Goal: Communication & Community: Answer question/provide support

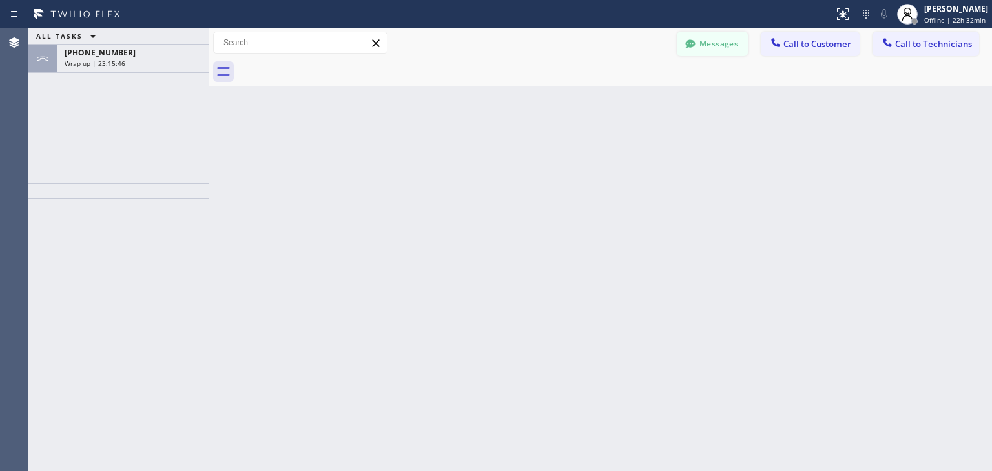
click at [716, 48] on button "Messages" at bounding box center [712, 44] width 71 height 25
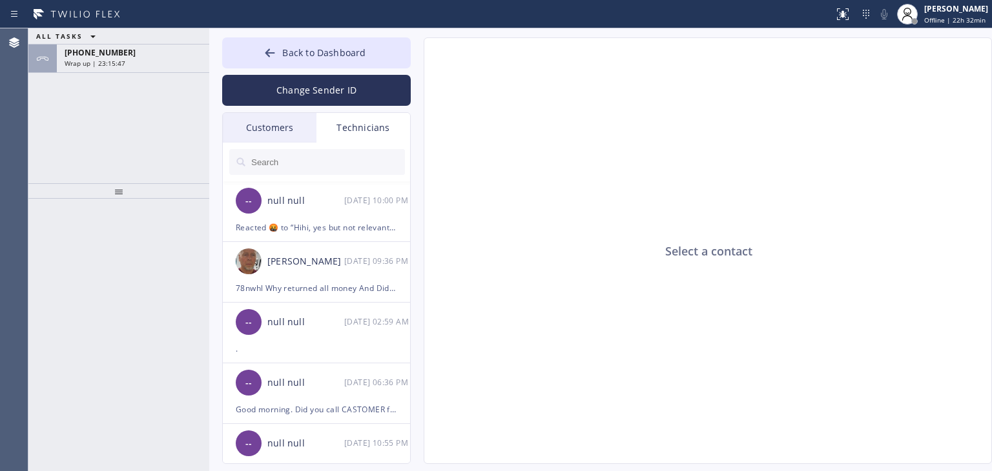
click at [248, 138] on div "Customers" at bounding box center [270, 128] width 94 height 30
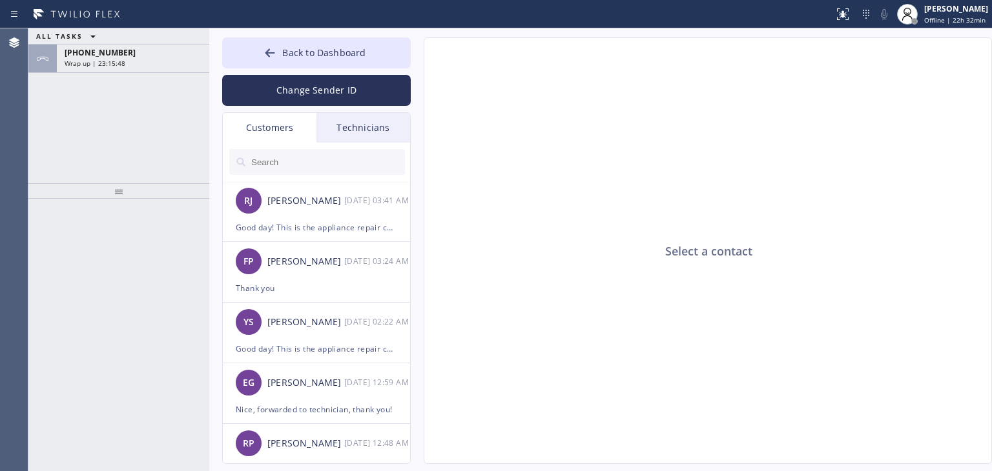
click at [307, 169] on input "text" at bounding box center [327, 162] width 155 height 26
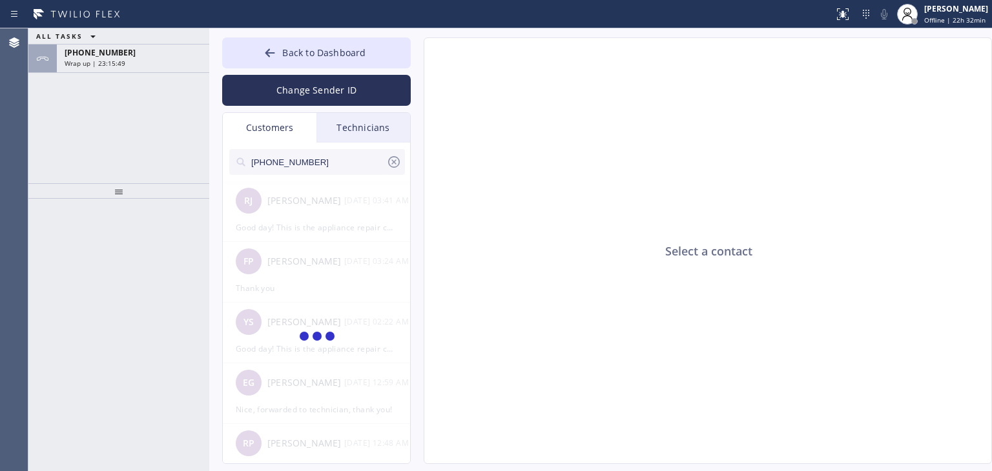
click at [342, 163] on input "[PHONE_NUMBER]" at bounding box center [318, 162] width 136 height 26
click at [342, 163] on input "(801) 494-773_" at bounding box center [318, 162] width 136 height 26
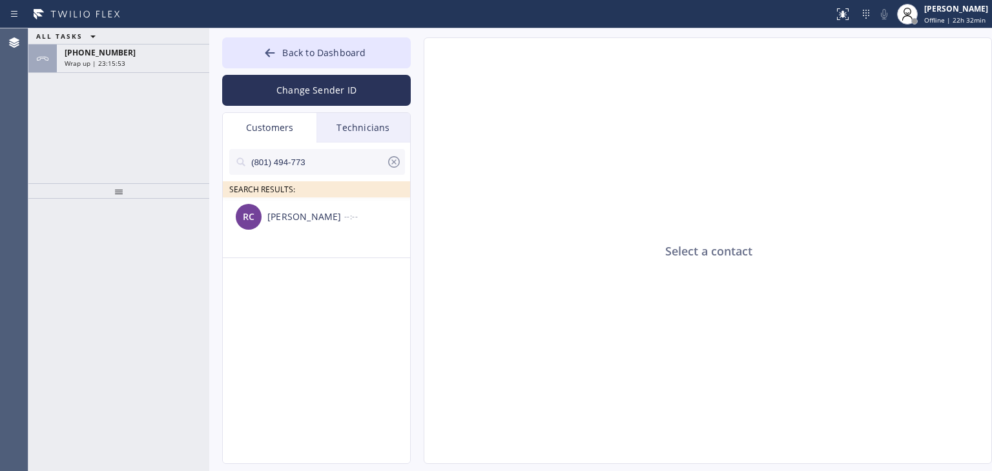
type input "(801) 494-773"
click at [342, 238] on li "RC [PERSON_NAME] --:--" at bounding box center [317, 228] width 189 height 61
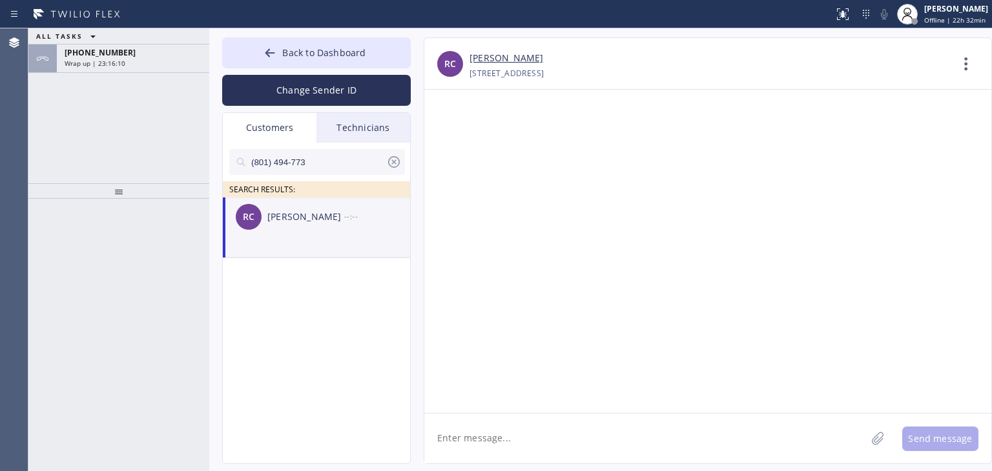
paste textarea "Good day! This is the appliance repair company you recently contacted. Unfortun…"
click at [553, 429] on textarea at bounding box center [645, 439] width 442 height 50
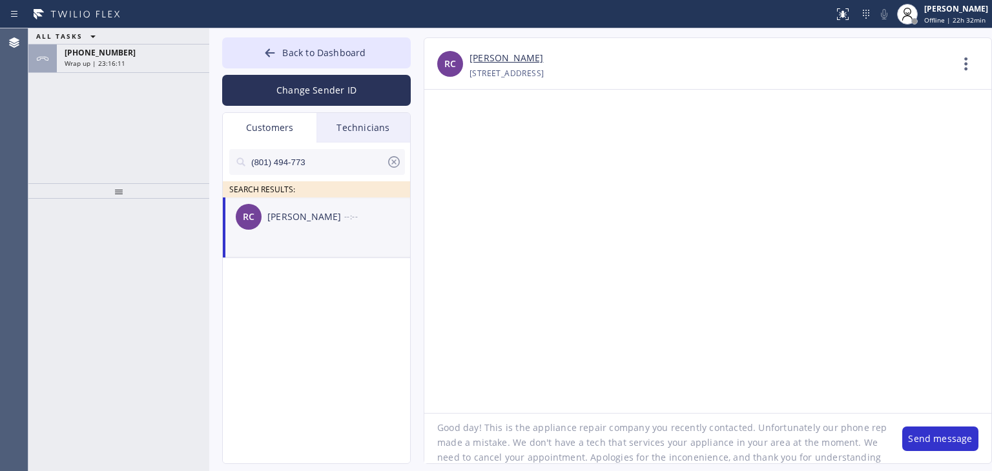
scroll to position [12, 0]
type textarea "Good day! This is the appliance repair company you recently contacted. Unfortun…"
click at [946, 438] on button "Send message" at bounding box center [940, 439] width 76 height 25
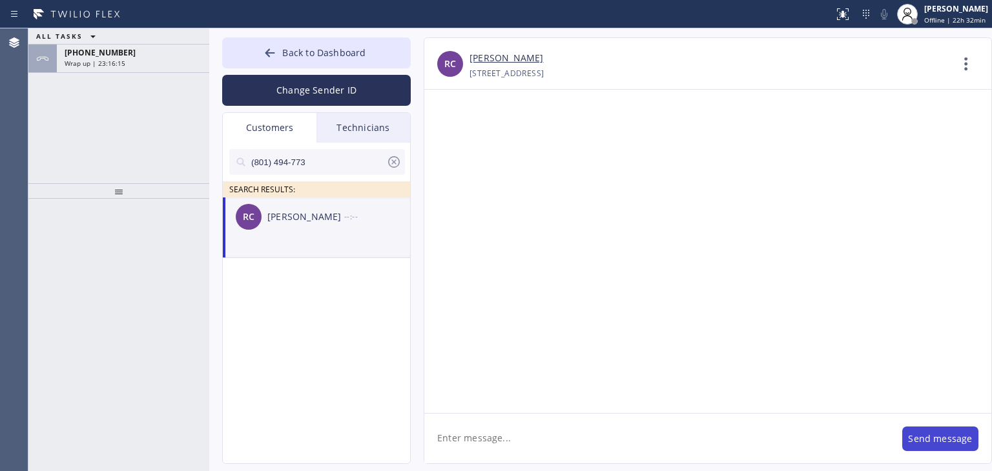
scroll to position [0, 0]
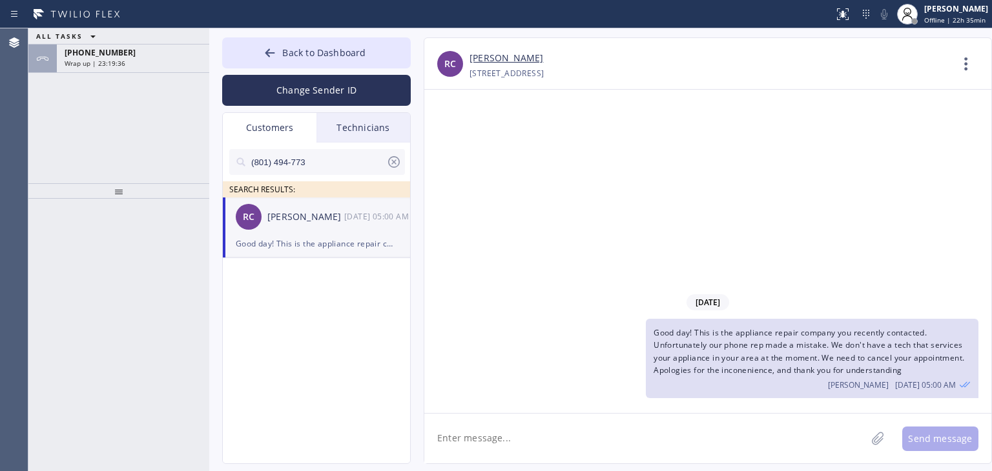
click at [393, 170] on div at bounding box center [393, 164] width 15 height 21
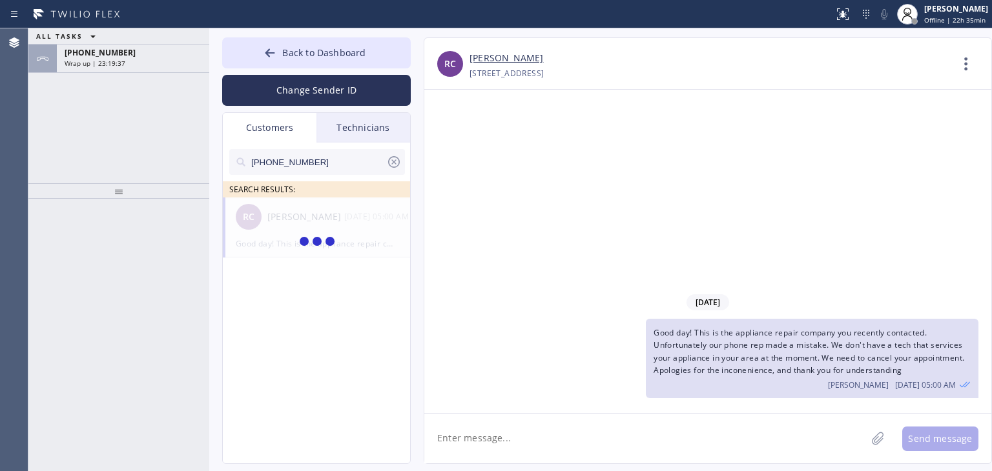
click at [322, 165] on input "[PHONE_NUMBER]" at bounding box center [318, 162] width 136 height 26
click at [322, 165] on input "(312) 810-527_" at bounding box center [318, 162] width 136 height 26
type input "(312) 810-527"
click at [373, 216] on div "--:--" at bounding box center [377, 216] width 67 height 15
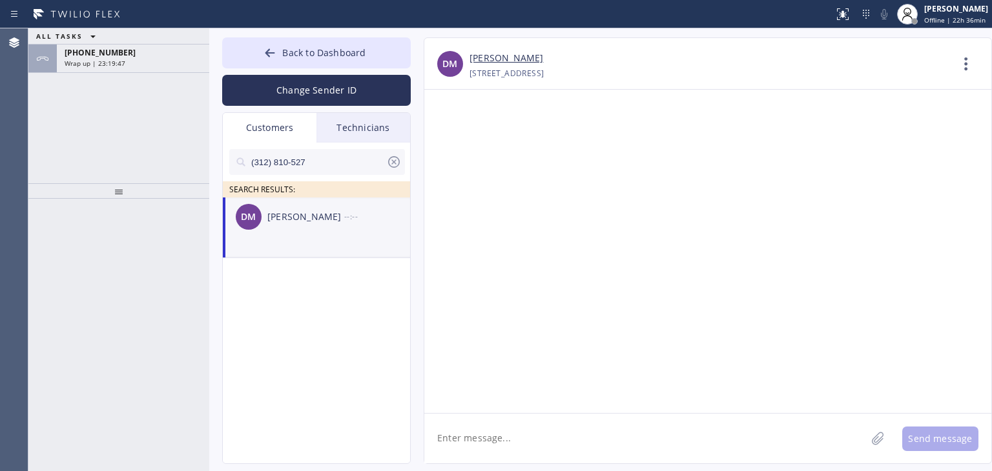
paste textarea "Good day! This is the appliance repair company you recently contacted. Unfortun…"
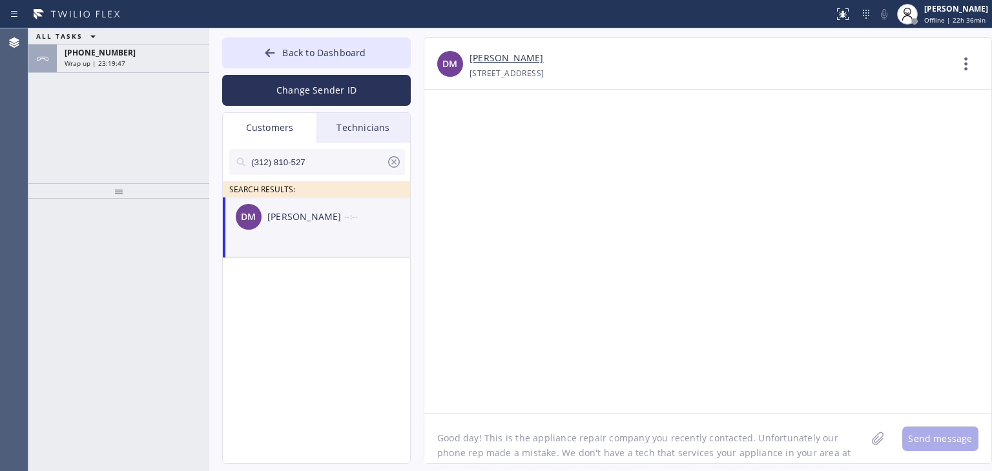
click at [645, 422] on textarea "Good day! This is the appliance repair company you recently contacted. Unfortun…" at bounding box center [645, 439] width 442 height 50
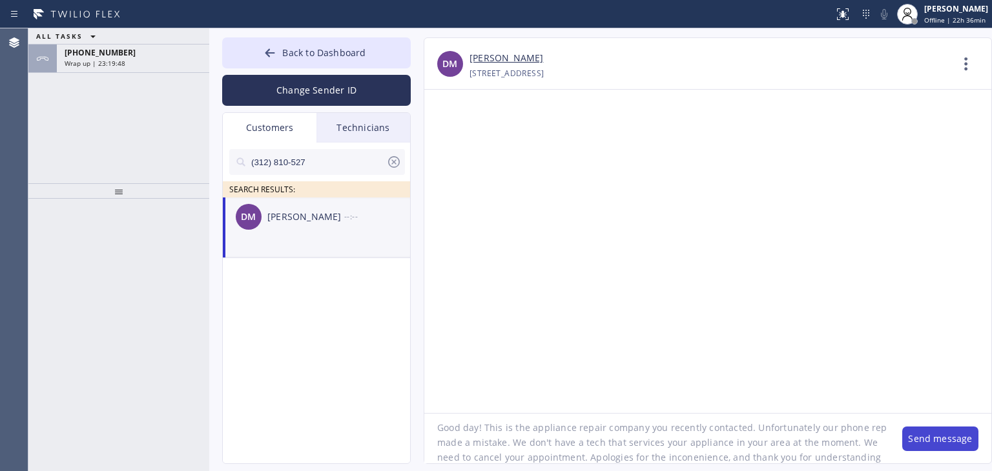
type textarea "Good day! This is the appliance repair company you recently contacted. Unfortun…"
click at [957, 438] on button "Send message" at bounding box center [940, 439] width 76 height 25
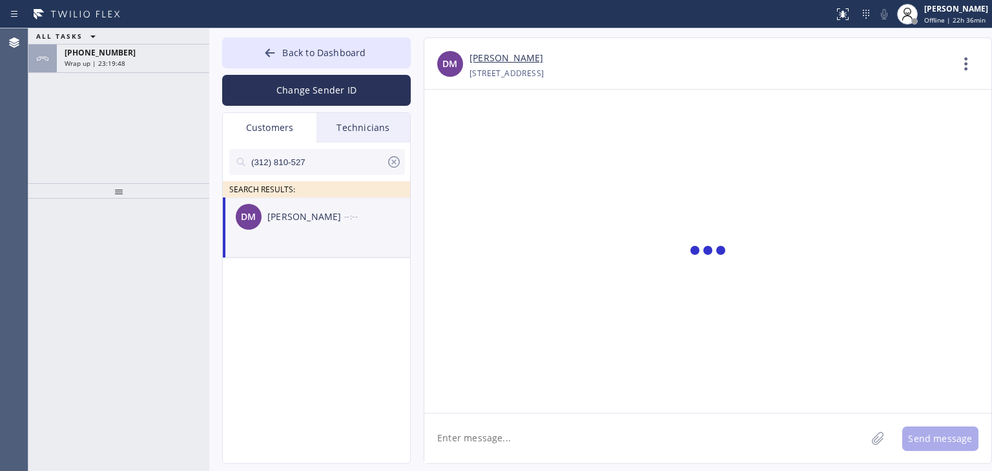
scroll to position [0, 0]
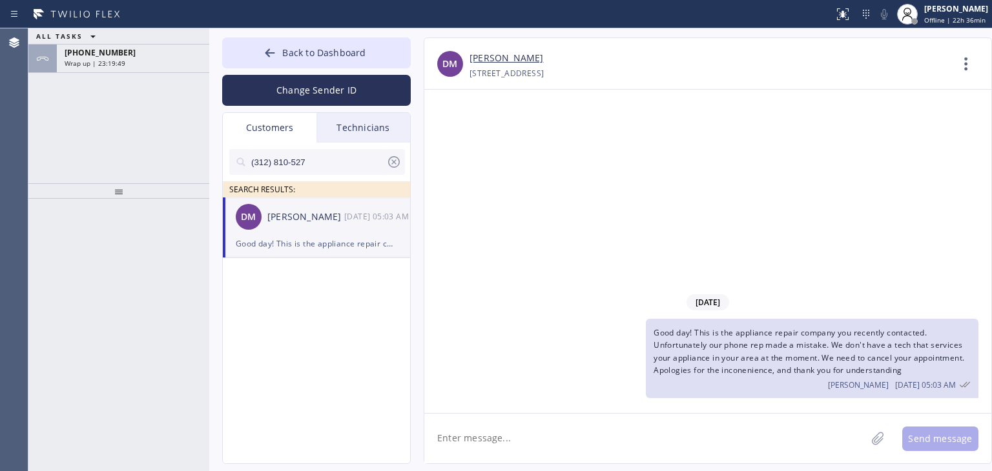
click at [364, 32] on div "Back to Dashboard Change Sender ID Customers Technicians (312) 810-527 SEARCH R…" at bounding box center [600, 249] width 783 height 443
click at [353, 39] on button "Back to Dashboard" at bounding box center [316, 52] width 189 height 31
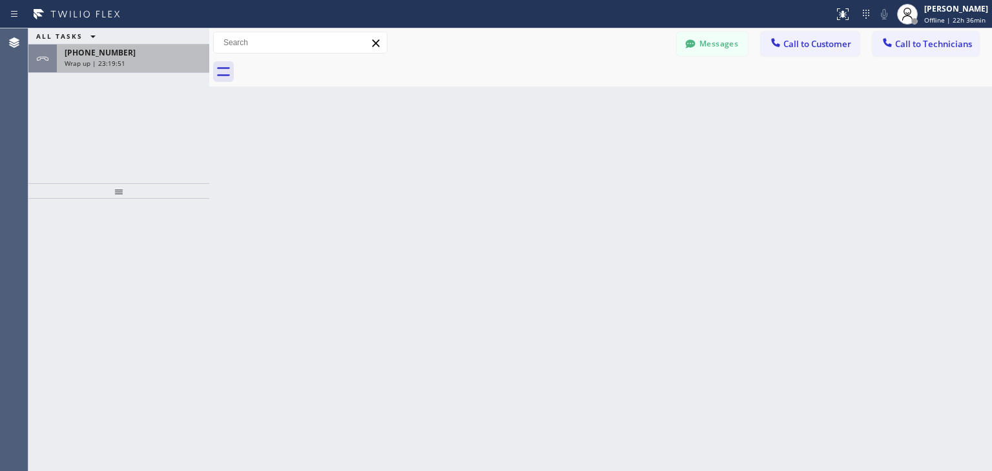
click at [120, 68] on div "[PHONE_NUMBER] Wrap up | 23:19:51" at bounding box center [130, 59] width 147 height 28
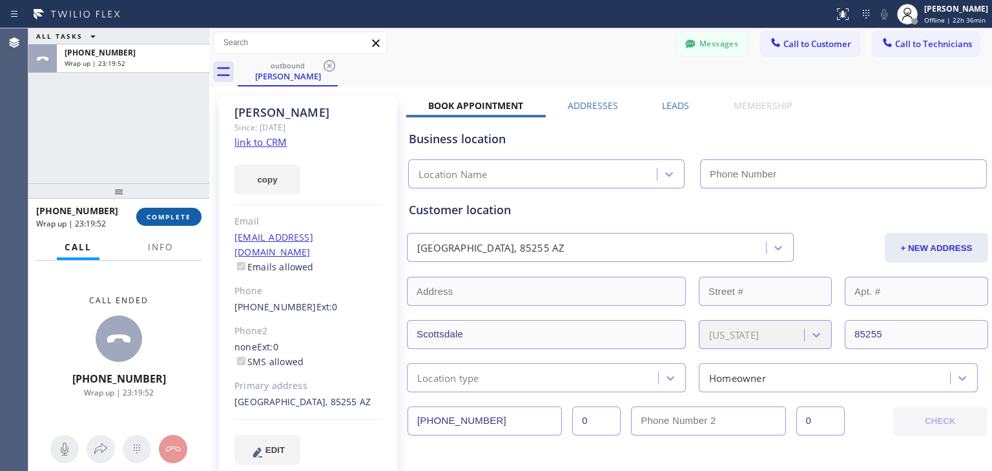
click at [187, 211] on button "COMPLETE" at bounding box center [168, 217] width 65 height 18
type input "[PHONE_NUMBER]"
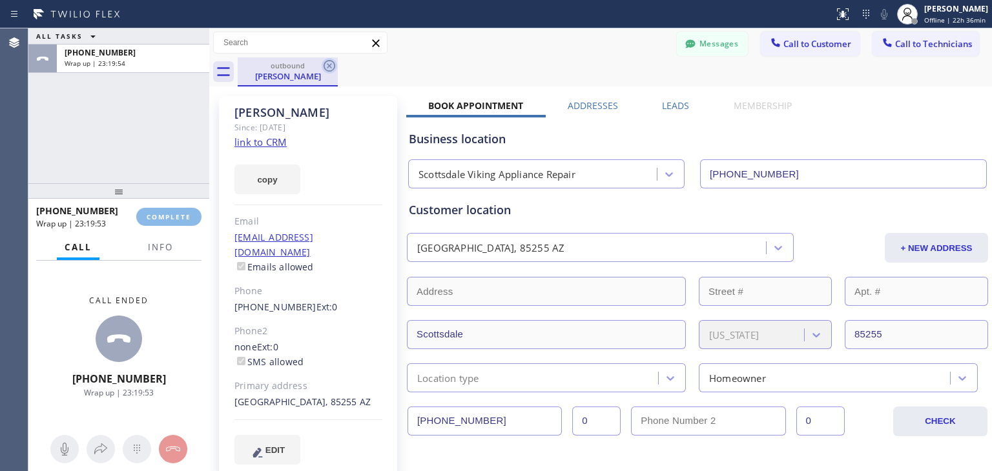
click at [329, 68] on div "ALL TASKS ALL TASKS ACTIVE TASKS TASKS IN WRAP UP [PHONE_NUMBER] Wrap up | 23:1…" at bounding box center [509, 249] width 963 height 443
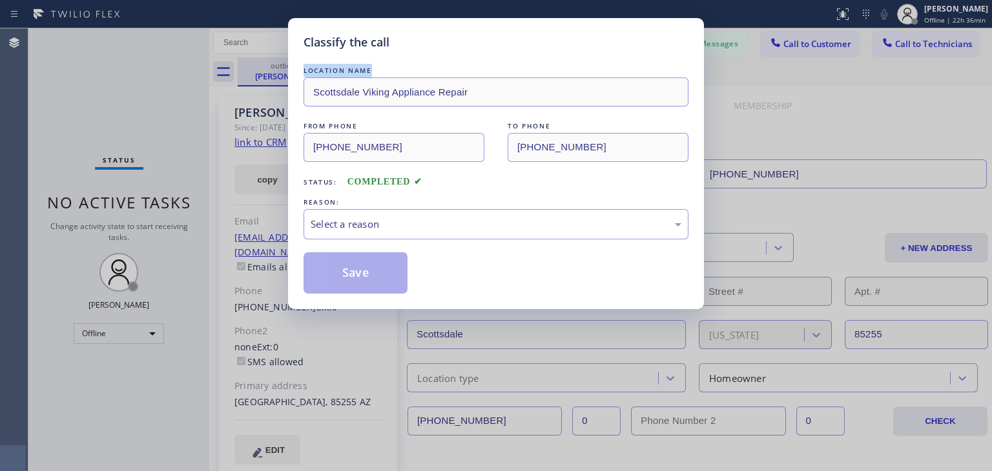
click at [329, 68] on div "LOCATION NAME" at bounding box center [495, 71] width 385 height 14
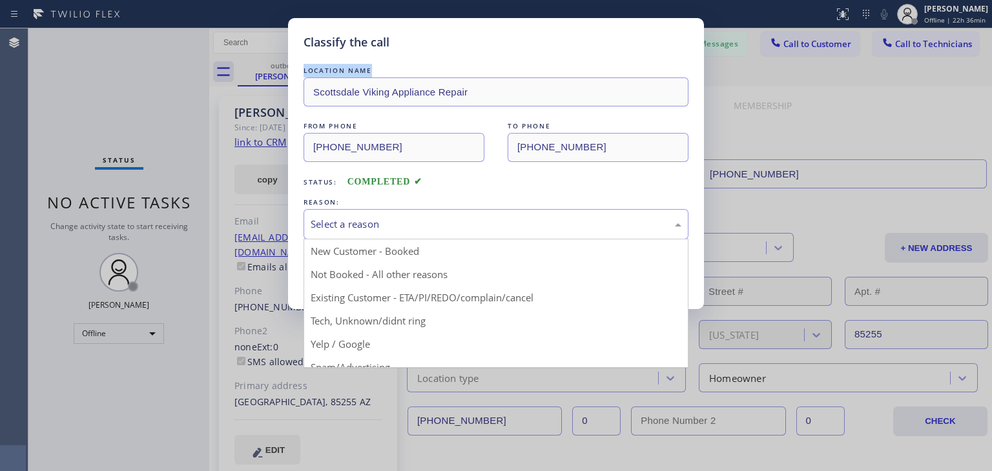
click at [436, 212] on div "Select a reason" at bounding box center [495, 224] width 385 height 30
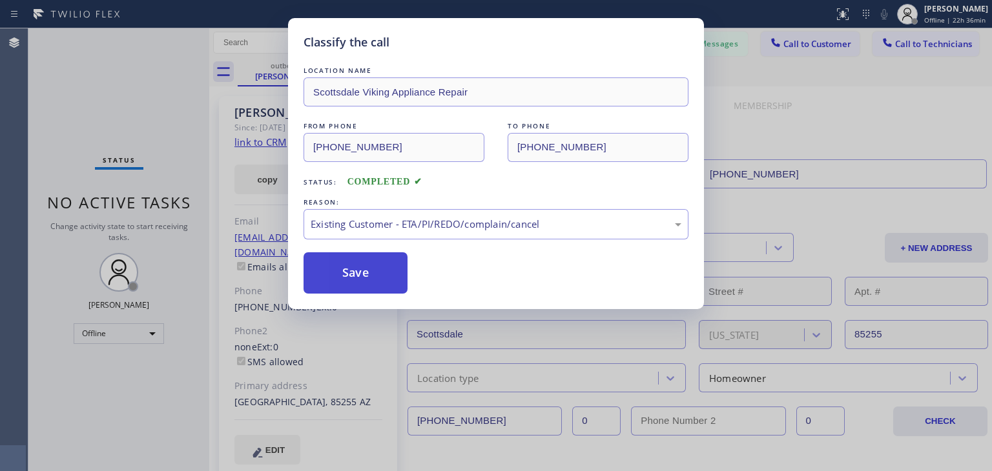
drag, startPoint x: 452, startPoint y: 292, endPoint x: 367, endPoint y: 282, distance: 85.8
click at [367, 282] on button "Save" at bounding box center [355, 272] width 104 height 41
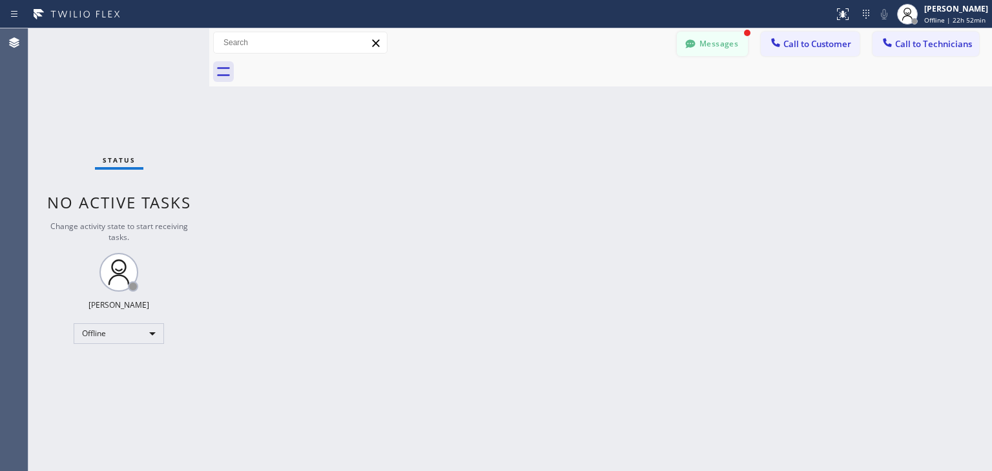
click at [723, 37] on button "Messages" at bounding box center [712, 44] width 71 height 25
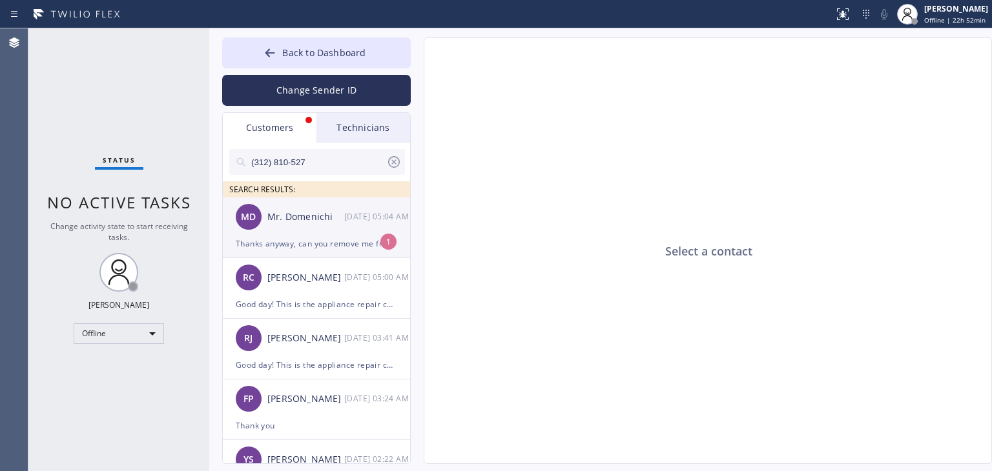
click at [315, 221] on div "Mr. Domenichi" at bounding box center [305, 217] width 77 height 15
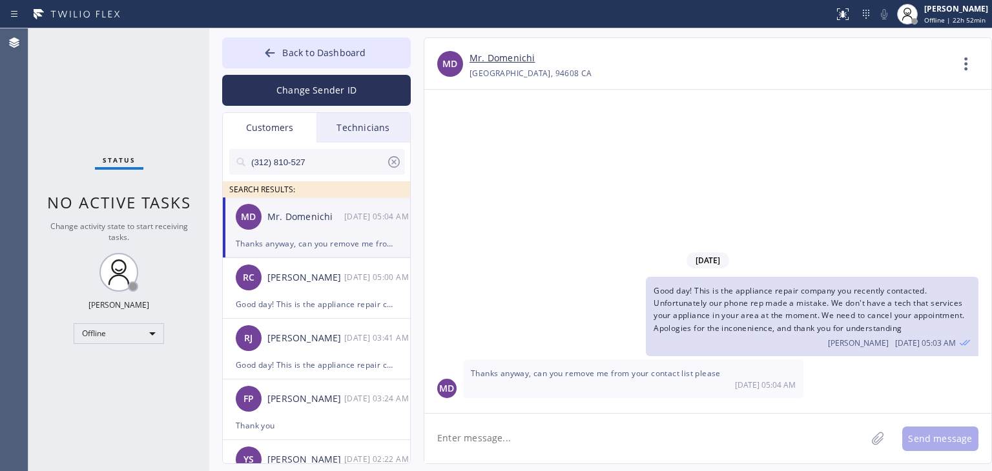
click at [646, 422] on textarea at bounding box center [645, 439] width 442 height 50
click at [839, 432] on textarea "Yes, done, thank you" at bounding box center [656, 439] width 465 height 50
click at [526, 422] on textarea "Yes, done, thank you" at bounding box center [656, 439] width 465 height 50
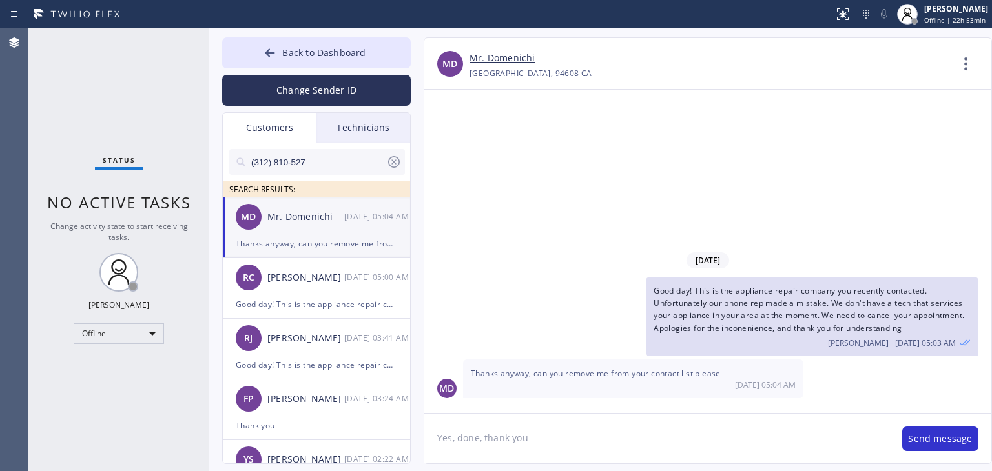
type textarea "Yes, done, thank"
click at [389, 163] on icon at bounding box center [394, 162] width 12 height 12
click at [322, 163] on input "text" at bounding box center [327, 162] width 155 height 26
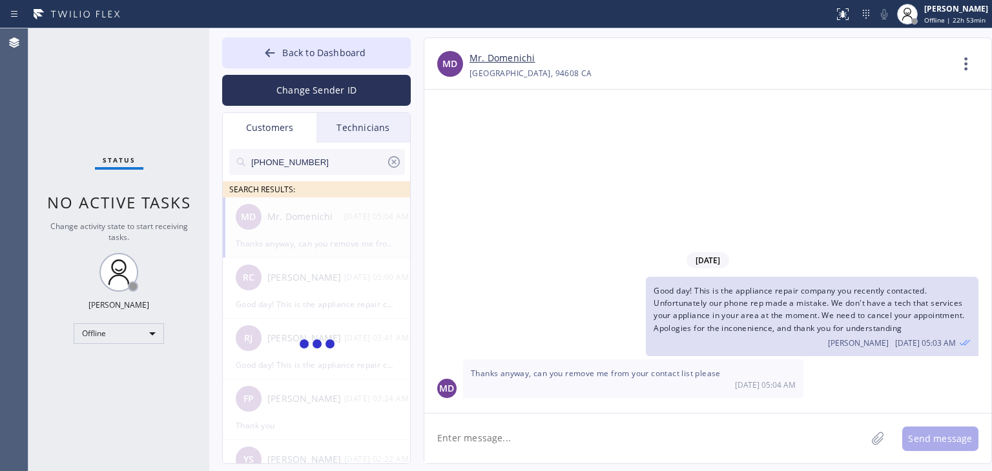
click at [322, 163] on input "[PHONE_NUMBER]" at bounding box center [318, 162] width 136 height 26
click at [322, 163] on input "(415) 568-049_" at bounding box center [318, 162] width 136 height 26
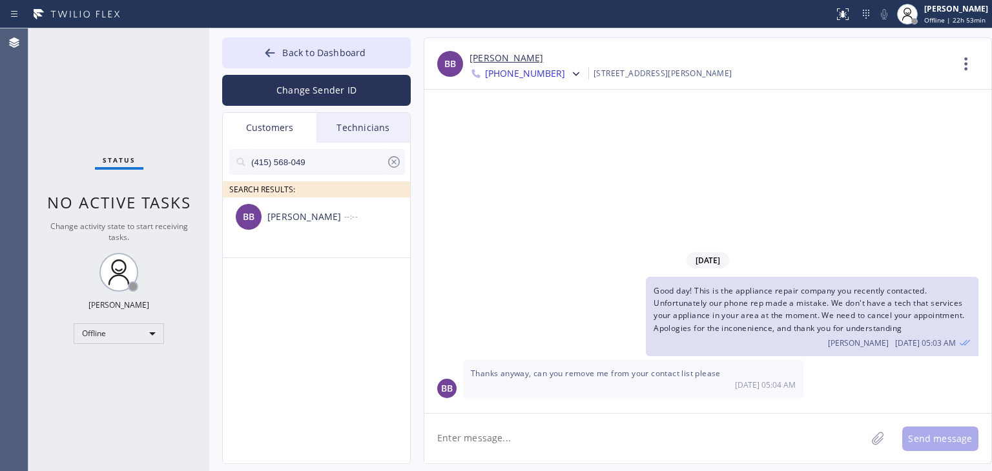
type input "(415) 568-049"
click at [341, 226] on div "BB [PERSON_NAME] --:--" at bounding box center [317, 217] width 189 height 39
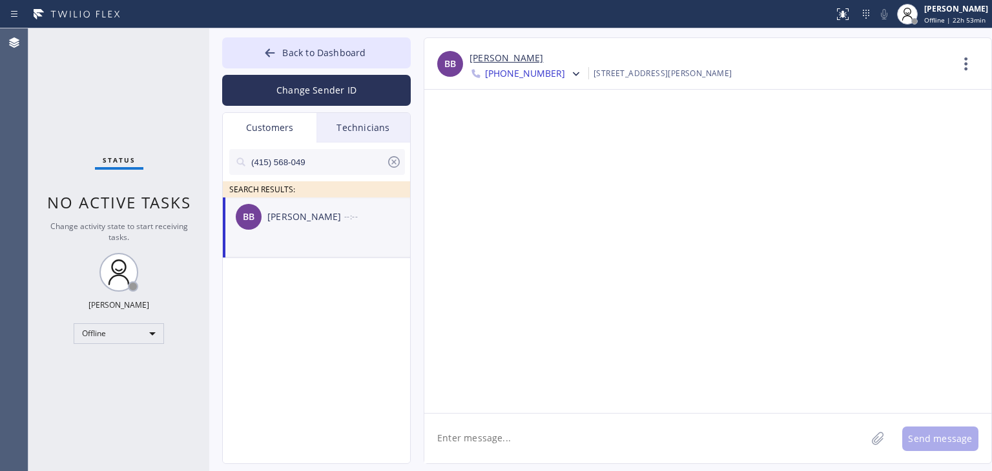
click at [604, 443] on textarea at bounding box center [645, 439] width 442 height 50
click at [515, 403] on div at bounding box center [707, 251] width 567 height 323
click at [515, 427] on textarea at bounding box center [645, 439] width 442 height 50
paste textarea "5 Star Appliance Repair"
click at [732, 442] on textarea "Hello [PERSON_NAME], I'm texting you from 5 Star Appliance Repair" at bounding box center [656, 439] width 465 height 50
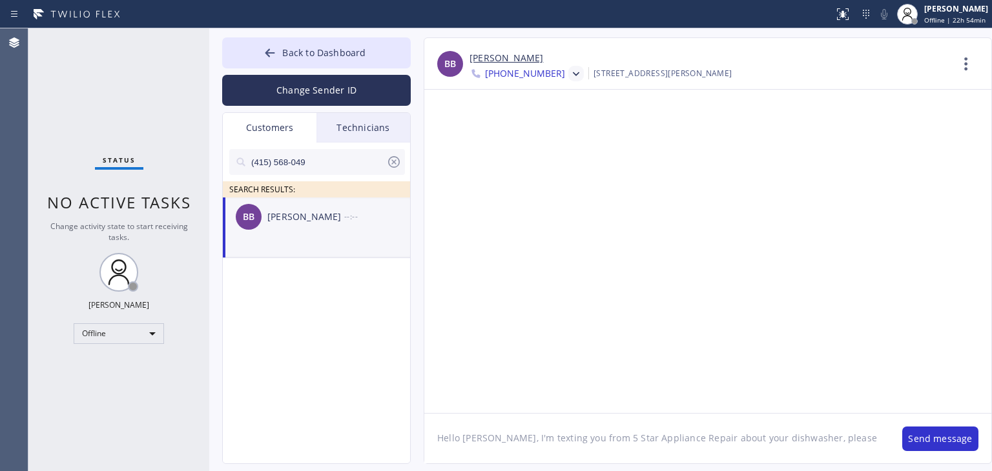
click at [569, 69] on icon at bounding box center [575, 74] width 13 height 13
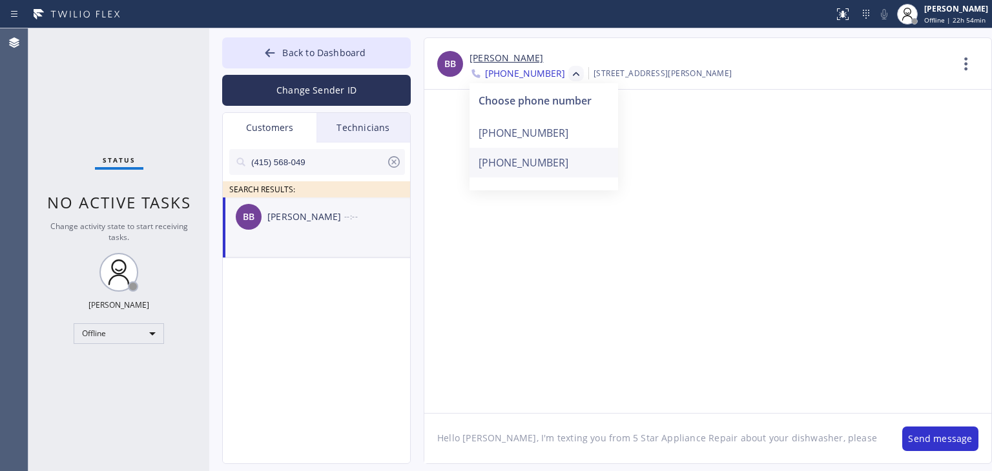
click at [545, 159] on div "[PHONE_NUMBER]" at bounding box center [543, 163] width 149 height 30
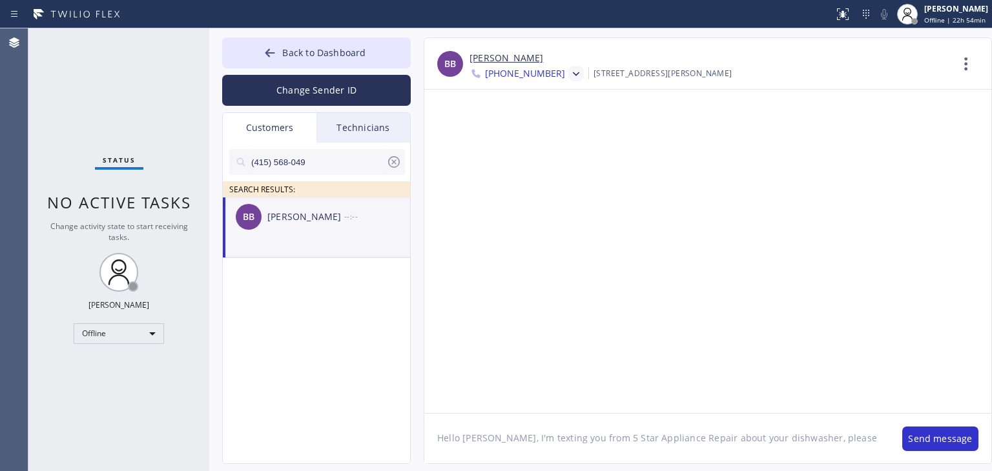
click at [297, 249] on li "BB [PERSON_NAME] --:--" at bounding box center [317, 228] width 189 height 61
click at [569, 79] on icon at bounding box center [575, 74] width 13 height 13
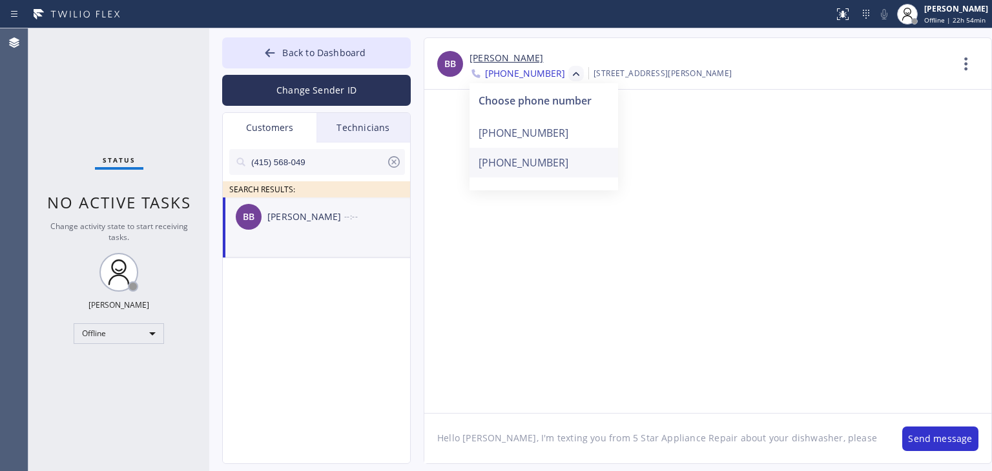
click at [568, 166] on div "[PHONE_NUMBER]" at bounding box center [543, 163] width 149 height 30
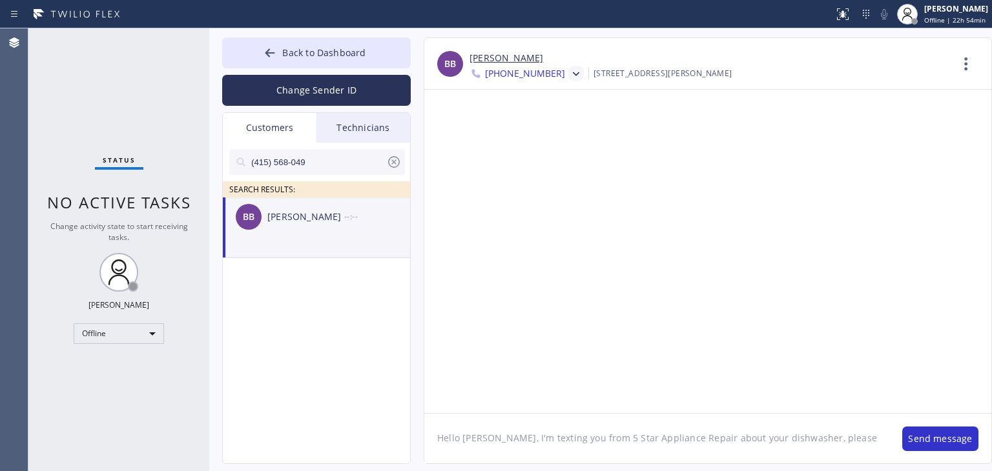
click at [854, 450] on textarea "Hello [PERSON_NAME], I'm texting you from 5 Star Appliance Repair about your di…" at bounding box center [656, 439] width 465 height 50
paste textarea "[URL][DOMAIN_NAME]"
click at [568, 446] on textarea "Hello [PERSON_NAME], I'm texting you from 5 Star Appliance Repair about your di…" at bounding box center [656, 439] width 465 height 50
click at [783, 456] on textarea "Hello [PERSON_NAME], I'm texting you from 5 Star Appliance Repair about your di…" at bounding box center [656, 439] width 465 height 50
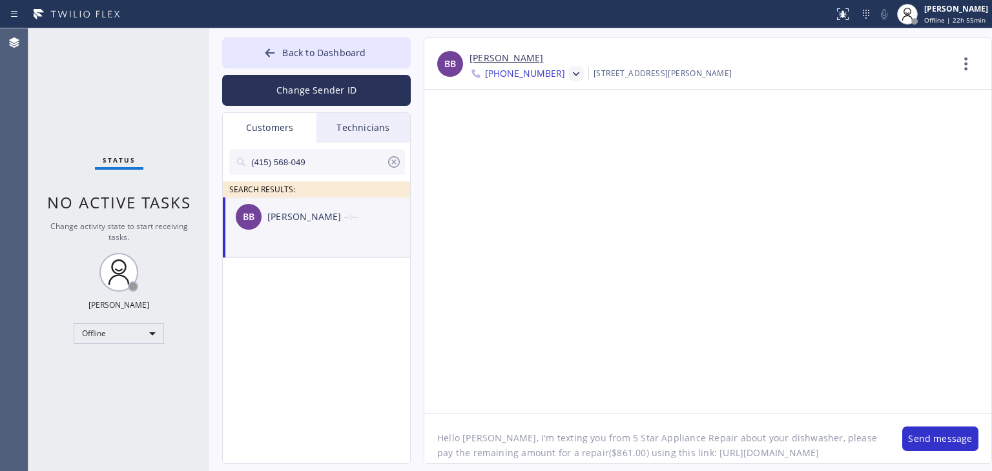
scroll to position [26, 0]
paste textarea "5 Star Appliance Repair"
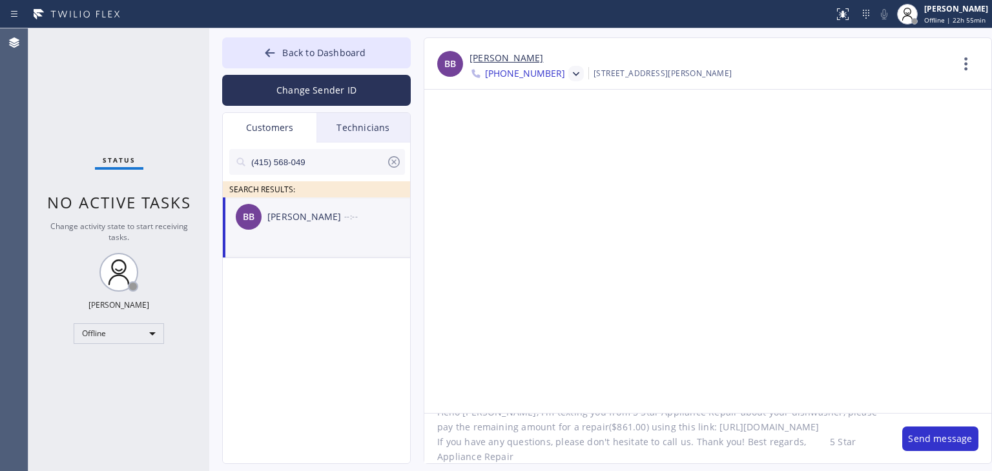
scroll to position [41, 0]
click at [750, 455] on textarea "Hello [PERSON_NAME], I'm texting you from 5 Star Appliance Repair about your di…" at bounding box center [656, 439] width 465 height 50
type textarea "Hello [PERSON_NAME], I'm texting you from 5 Star Appliance Repair about your di…"
click at [945, 436] on button "Send message" at bounding box center [940, 439] width 76 height 25
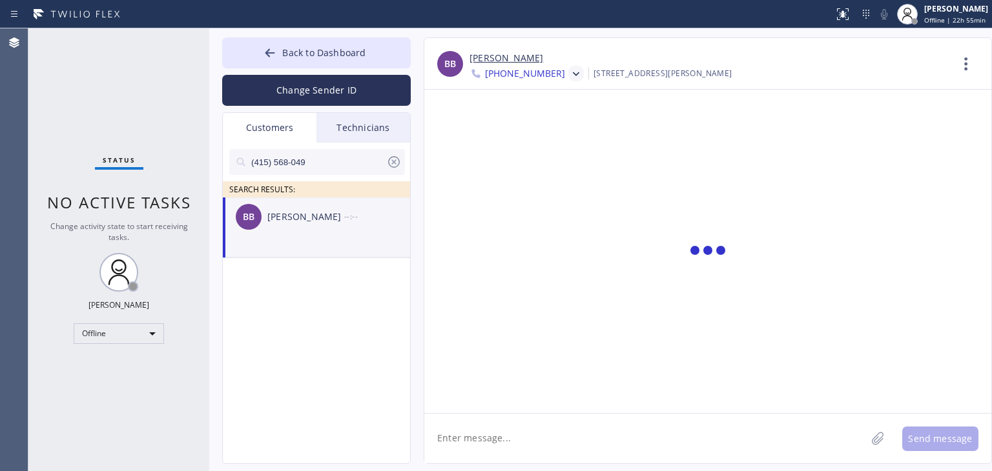
scroll to position [0, 0]
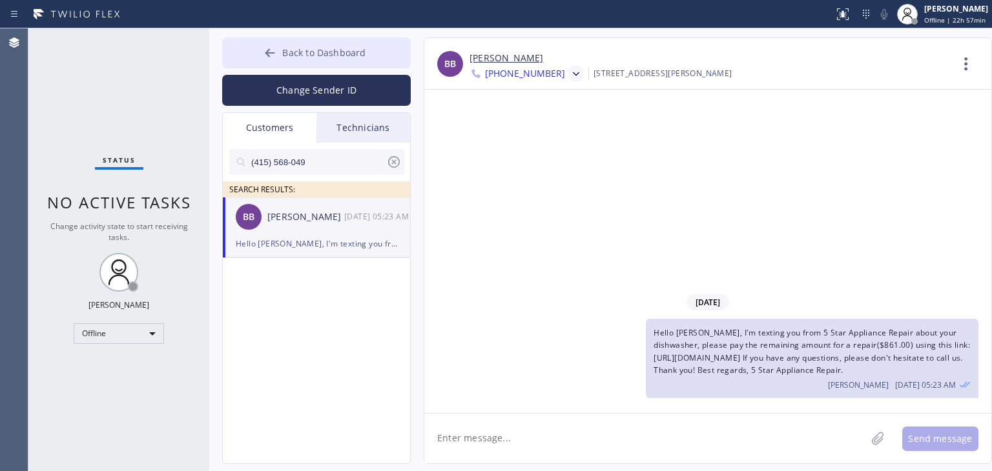
click at [328, 59] on button "Back to Dashboard" at bounding box center [316, 52] width 189 height 31
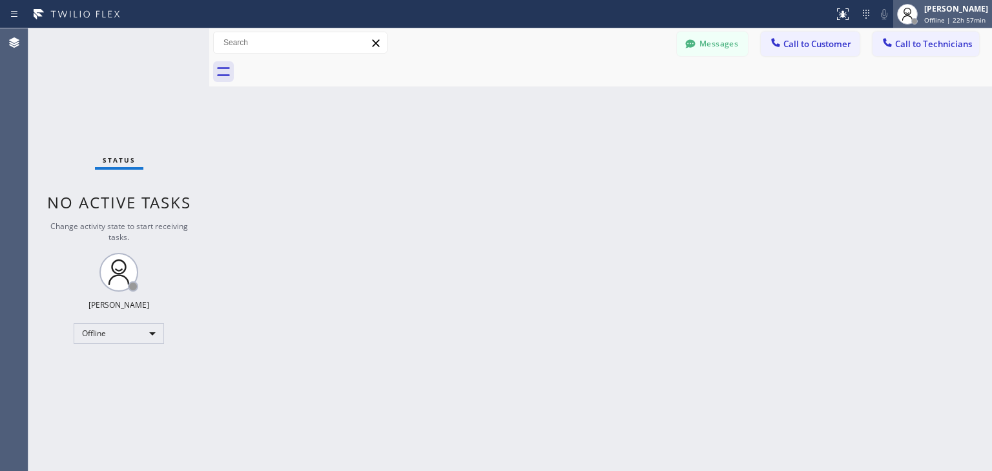
click at [963, 3] on div "[PERSON_NAME]" at bounding box center [956, 8] width 64 height 11
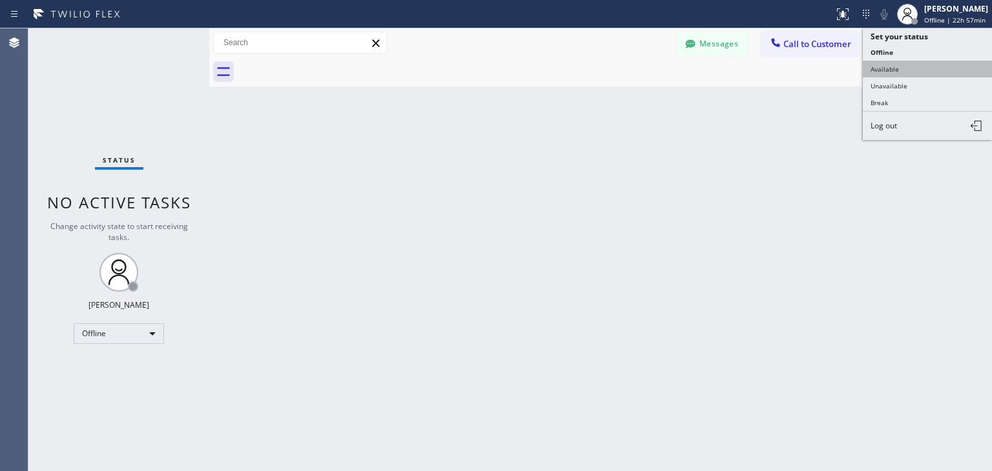
click at [927, 65] on button "Available" at bounding box center [927, 69] width 129 height 17
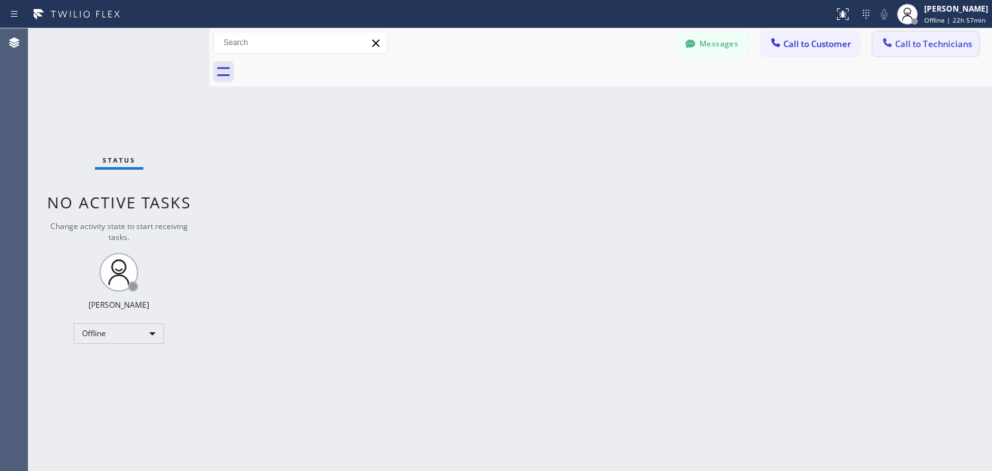
click at [946, 50] on span "Call to Technicians" at bounding box center [933, 44] width 77 height 12
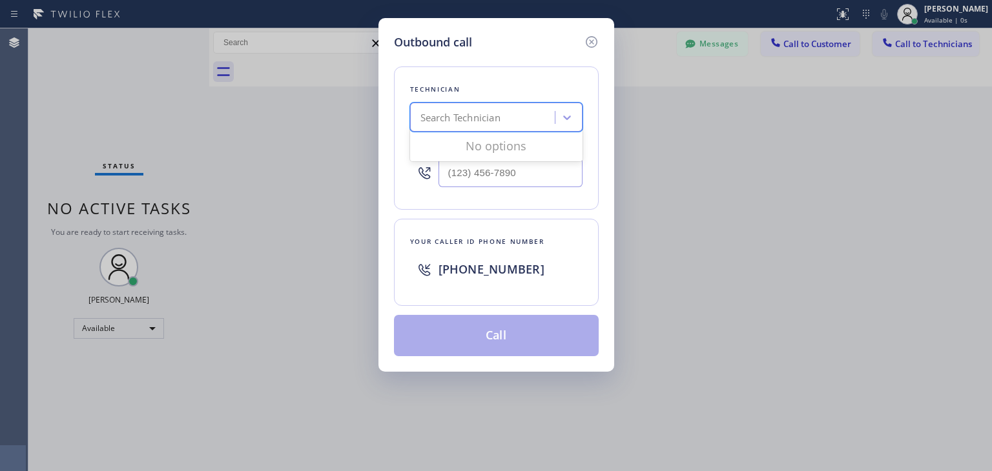
click at [480, 125] on div "Search Technician" at bounding box center [484, 118] width 141 height 23
type input "[PERSON_NAME]"
click at [484, 138] on div "Loading..." at bounding box center [496, 146] width 172 height 26
click at [484, 145] on div "[PERSON_NAME]" at bounding box center [496, 144] width 172 height 23
type input "[PHONE_NUMBER]"
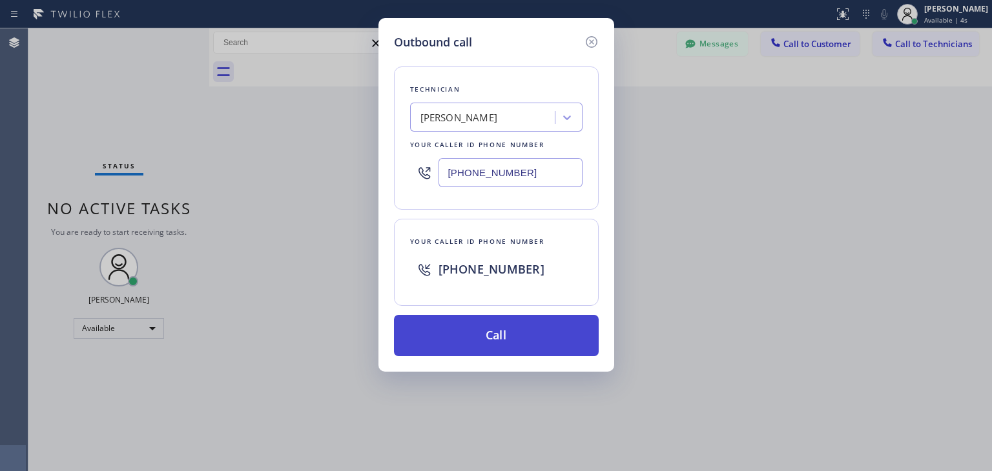
click at [486, 316] on button "Call" at bounding box center [496, 335] width 205 height 41
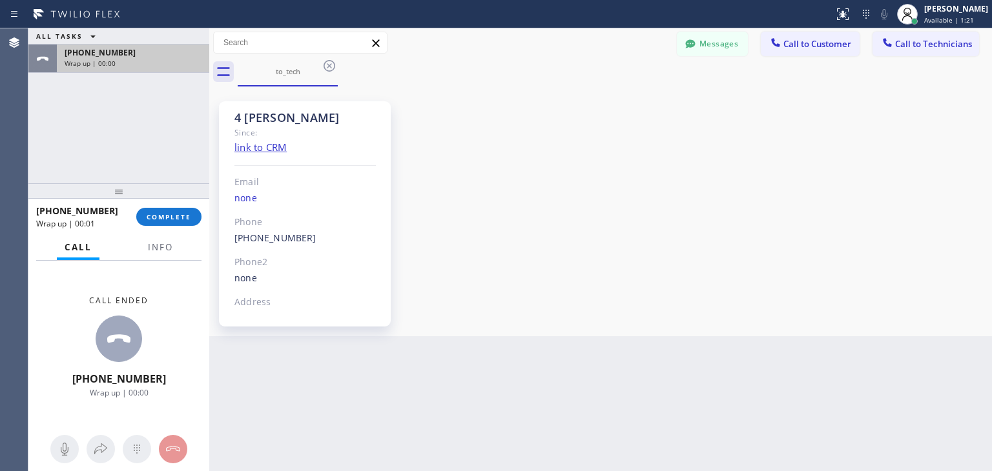
click at [144, 59] on div "Wrap up | 00:00" at bounding box center [133, 63] width 137 height 9
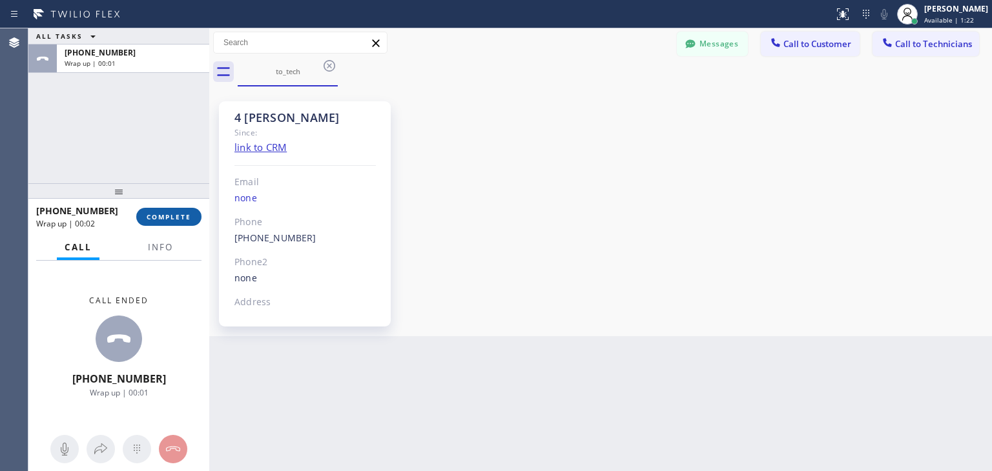
click at [158, 209] on button "COMPLETE" at bounding box center [168, 217] width 65 height 18
click at [737, 42] on button "Messages" at bounding box center [712, 44] width 71 height 25
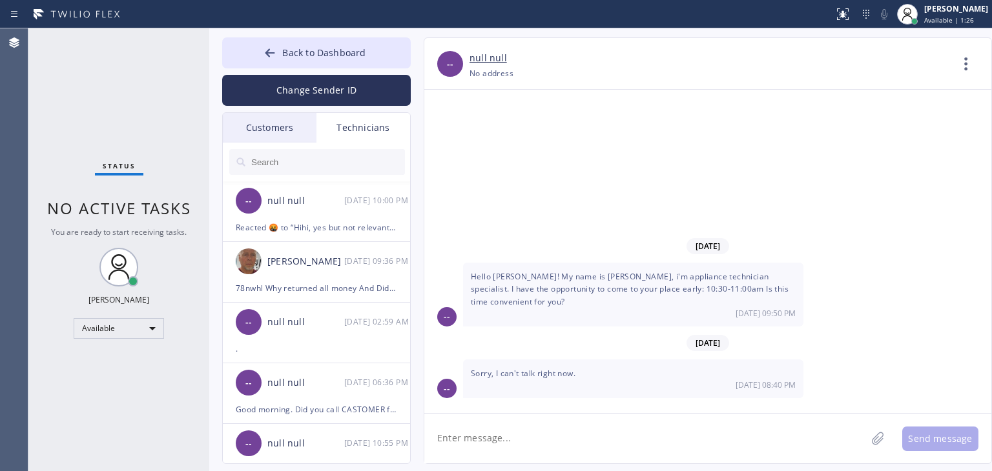
click at [294, 132] on div "Customers" at bounding box center [270, 128] width 94 height 30
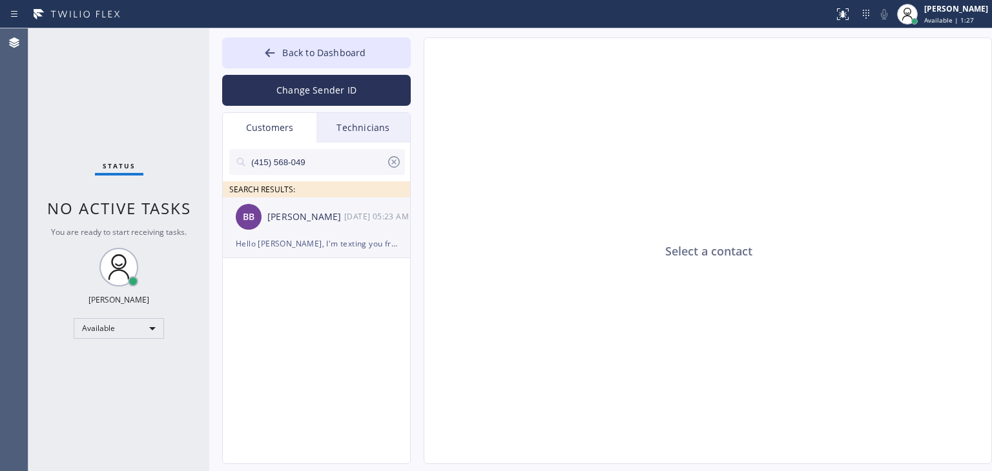
click at [335, 212] on div "[PERSON_NAME]" at bounding box center [305, 217] width 77 height 15
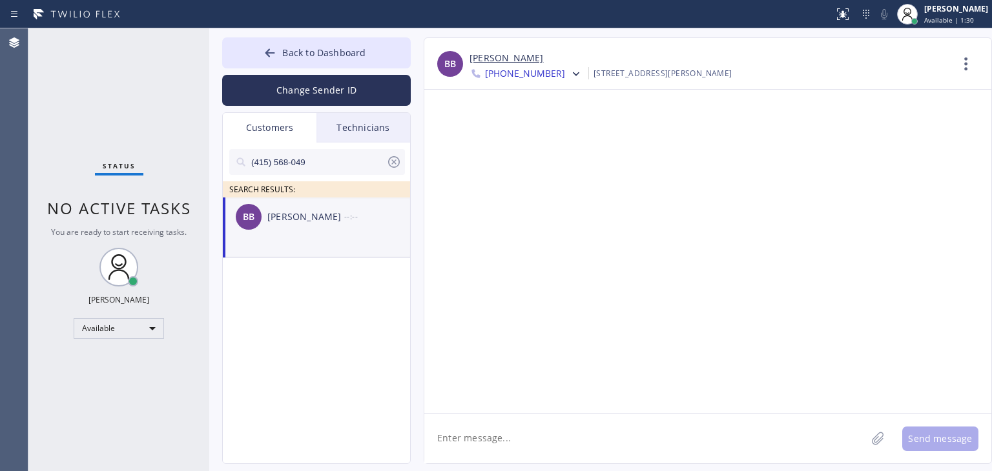
click at [338, 223] on div "[PERSON_NAME]" at bounding box center [305, 217] width 77 height 15
click at [568, 73] on div at bounding box center [575, 73] width 15 height 15
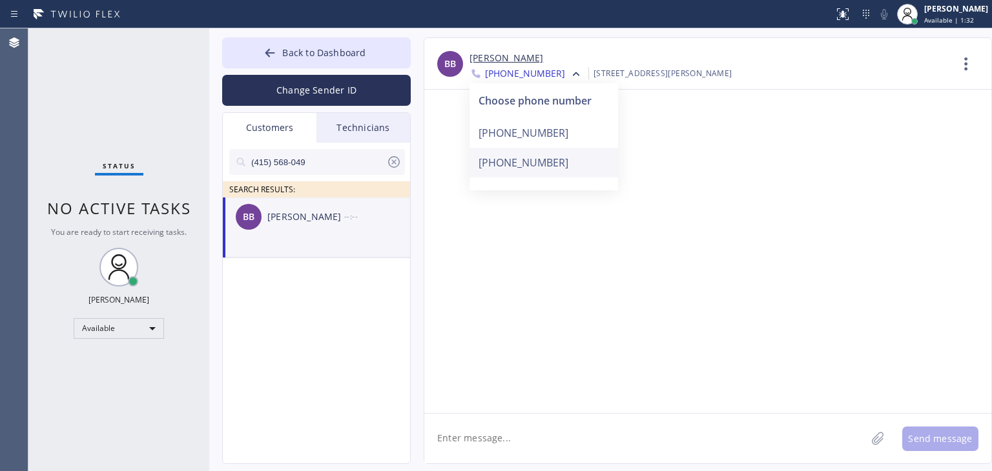
click at [543, 166] on div "[PHONE_NUMBER]" at bounding box center [543, 163] width 149 height 30
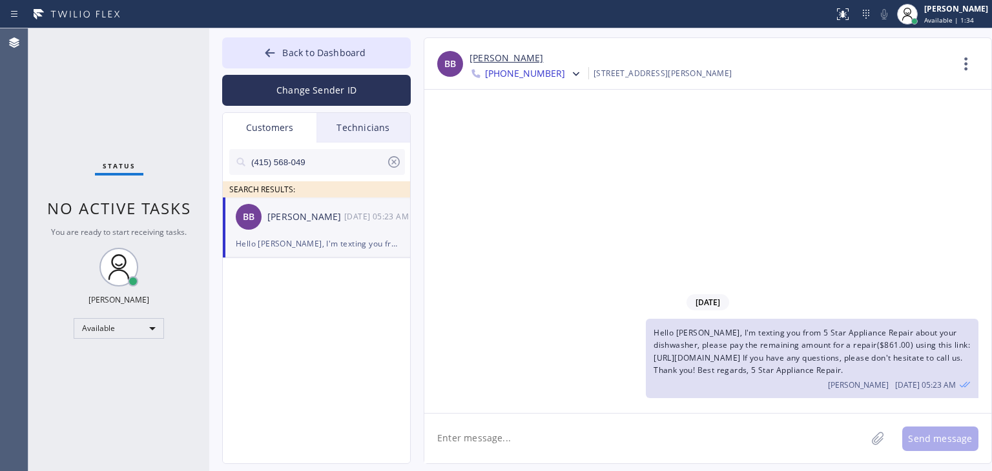
click at [764, 339] on div "Hello [PERSON_NAME], I'm texting you from 5 Star Appliance Repair about your di…" at bounding box center [812, 358] width 333 height 79
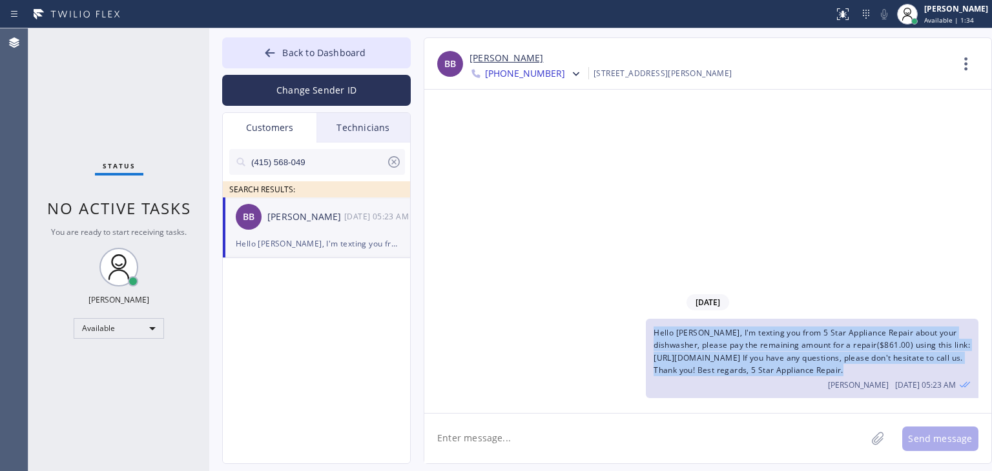
click at [764, 339] on div "Hello [PERSON_NAME], I'm texting you from 5 Star Appliance Repair about your di…" at bounding box center [812, 358] width 333 height 79
copy span "Hello [PERSON_NAME], I'm texting you from 5 Star Appliance Repair about your di…"
click at [569, 73] on icon at bounding box center [575, 74] width 13 height 13
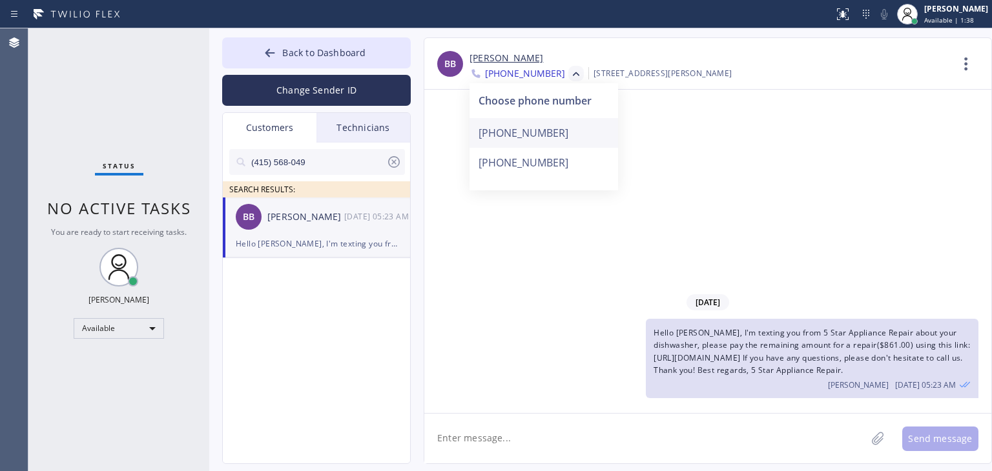
click at [560, 132] on div "[PHONE_NUMBER]" at bounding box center [543, 133] width 149 height 30
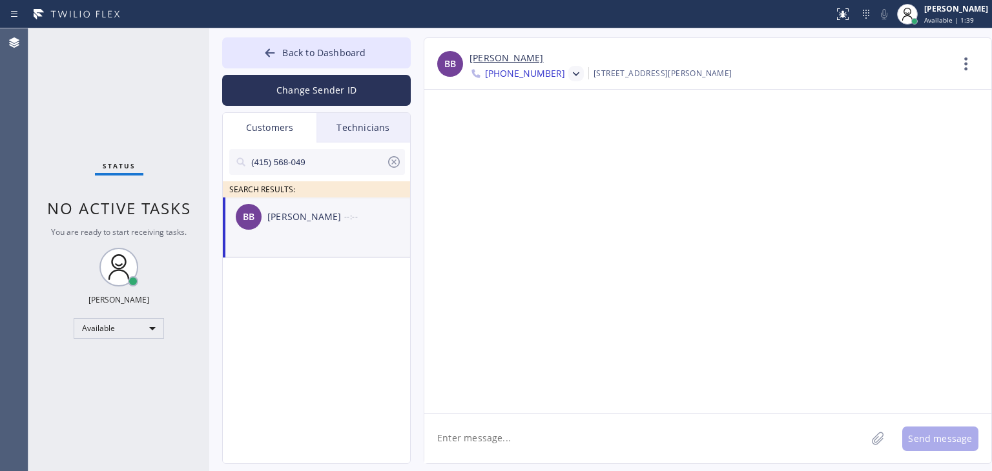
click at [685, 433] on textarea at bounding box center [645, 439] width 442 height 50
paste textarea "Hello [PERSON_NAME], I'm texting you from 5 Star Appliance Repair about your di…"
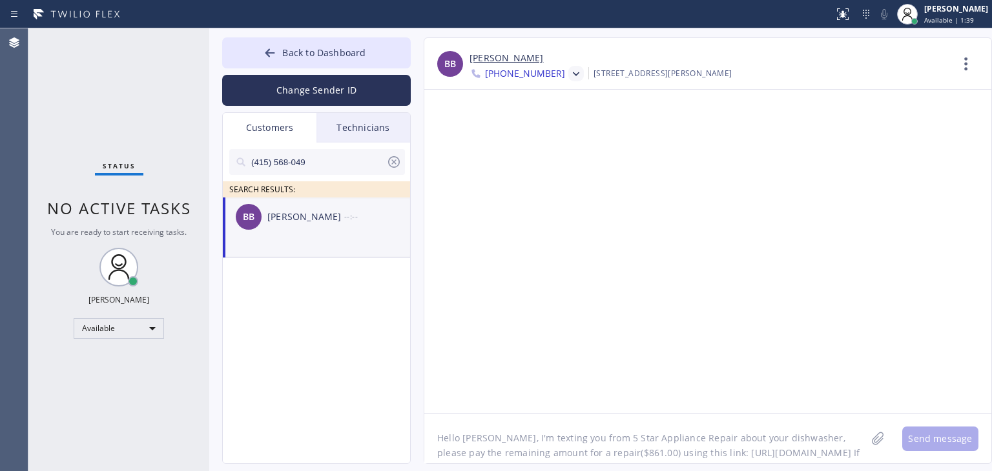
scroll to position [41, 0]
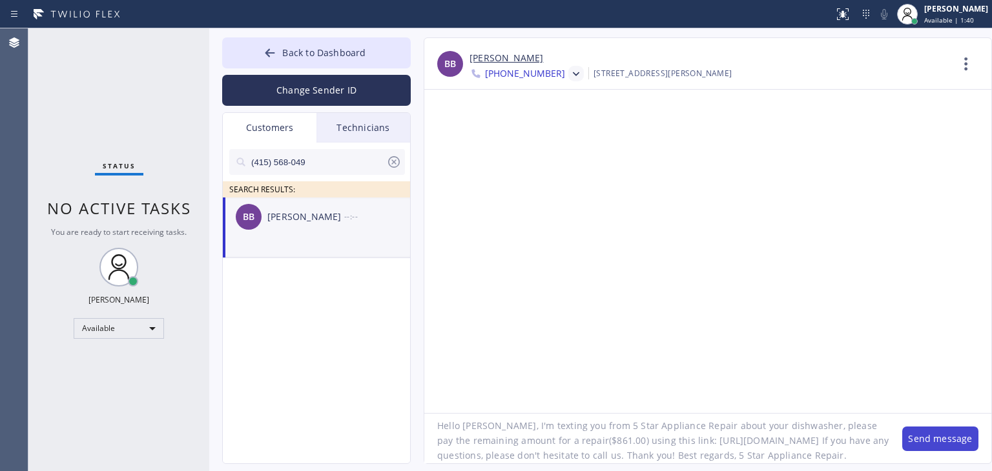
type textarea "Hello [PERSON_NAME], I'm texting you from 5 Star Appliance Repair about your di…"
click at [919, 443] on button "Send message" at bounding box center [940, 439] width 76 height 25
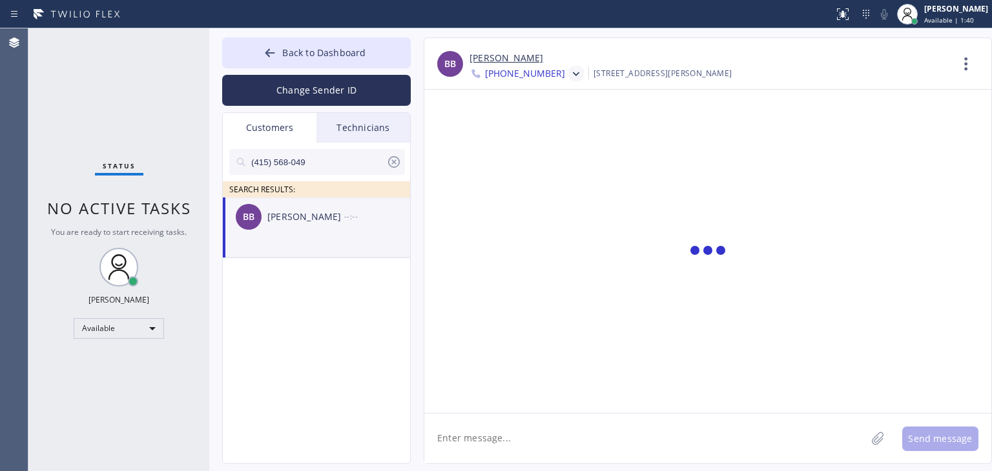
scroll to position [0, 0]
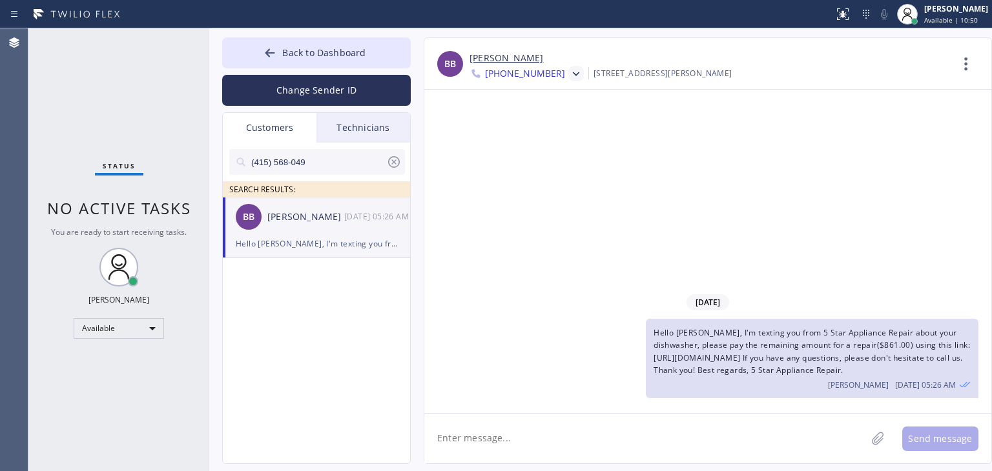
click at [389, 161] on icon at bounding box center [394, 162] width 12 height 12
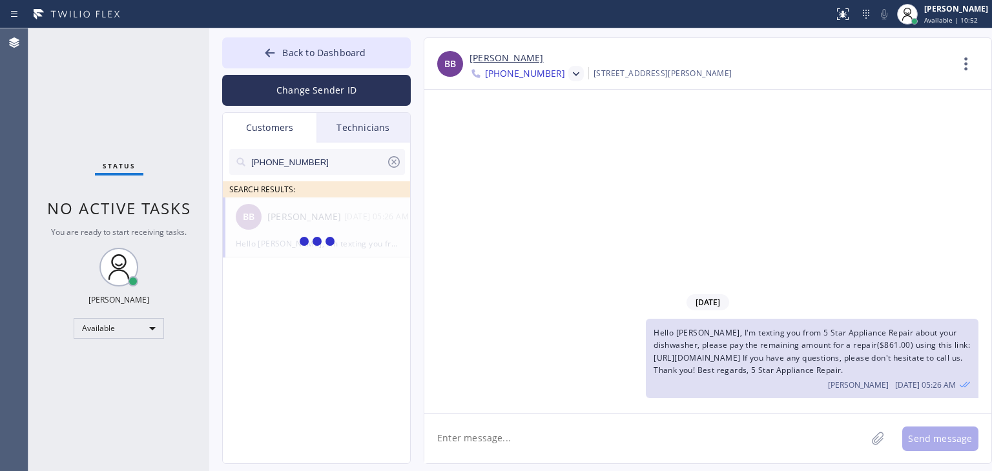
click at [308, 163] on input "[PHONE_NUMBER]" at bounding box center [318, 162] width 136 height 26
click at [308, 163] on input "(408) 896-855" at bounding box center [318, 162] width 136 height 26
type input "(408) 896-855"
click at [320, 220] on div "[PERSON_NAME]" at bounding box center [305, 217] width 77 height 15
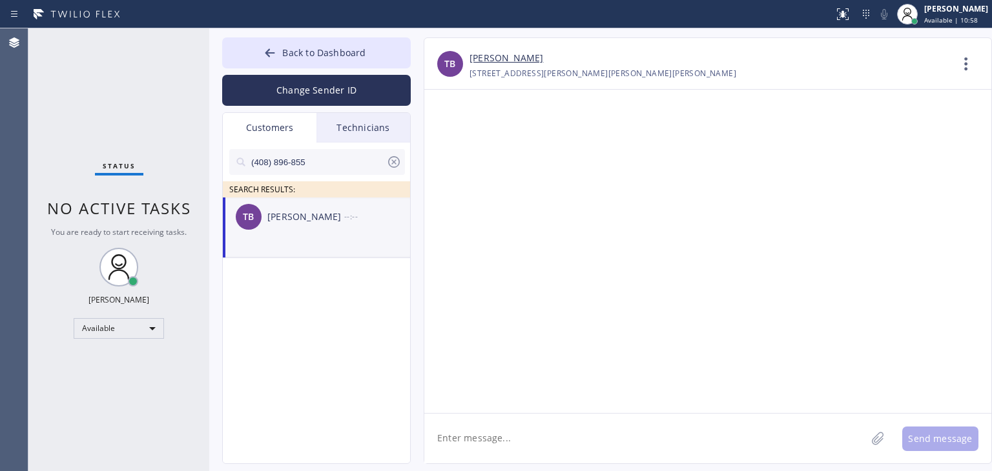
click at [579, 444] on textarea at bounding box center [645, 439] width 442 height 50
paste textarea "Wolf Appliance Repair Expert"
click at [569, 450] on textarea "Hello Tj, I'm texting you from Wolf Appliance Repair Expert" at bounding box center [656, 439] width 465 height 50
click at [702, 438] on textarea "Hello Tj, I'm texting you from Wolf Appliance Repair Expert" at bounding box center [656, 439] width 465 height 50
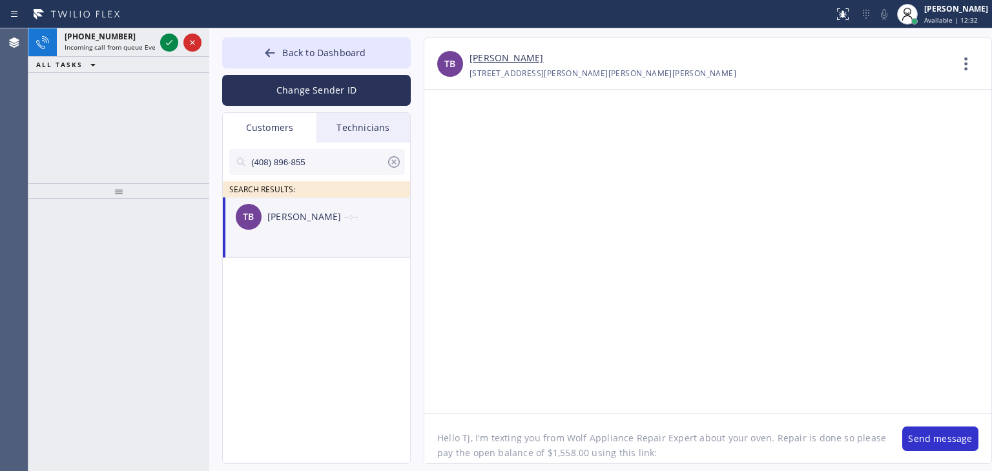
paste textarea "[URL][DOMAIN_NAME] 4PFRWW"
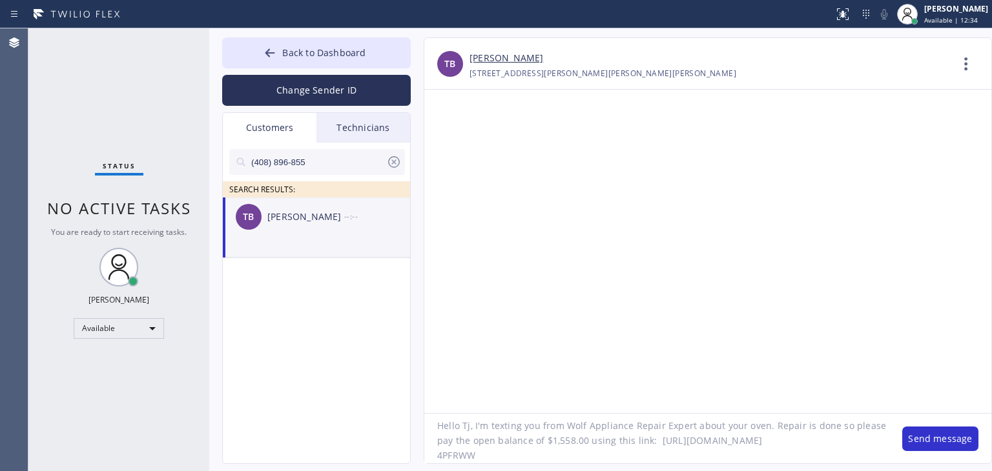
click at [453, 456] on textarea "Hello Tj, I'm texting you from Wolf Appliance Repair Expert about your oven. Re…" at bounding box center [656, 439] width 465 height 50
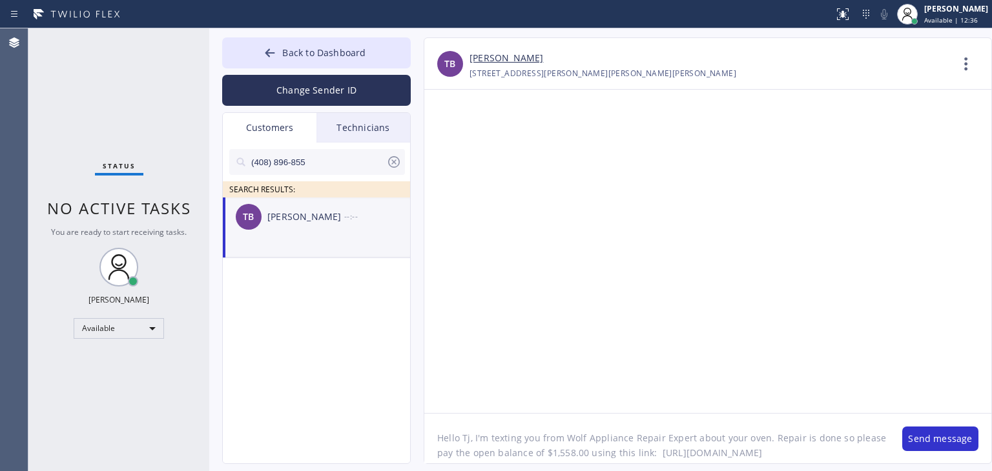
click at [436, 444] on textarea "Hello Tj, I'm texting you from Wolf Appliance Repair Expert about your oven. Re…" at bounding box center [656, 439] width 465 height 50
click at [769, 442] on textarea "Hello Tj, I'm texting you from Wolf Appliance Repair Expert about your oven. Re…" at bounding box center [656, 439] width 465 height 50
type textarea "Hello Tj, I'm texting you from Wolf Appliance Repair Expert about your oven. Re…"
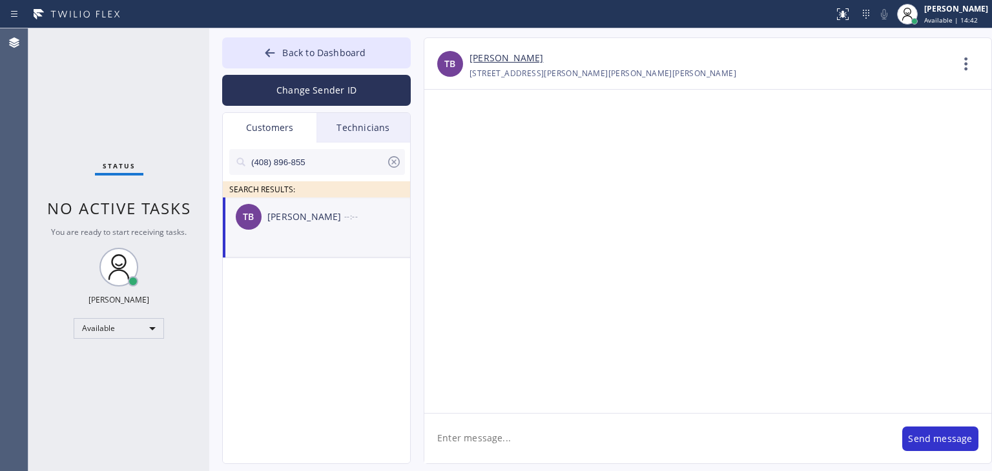
scroll to position [0, 0]
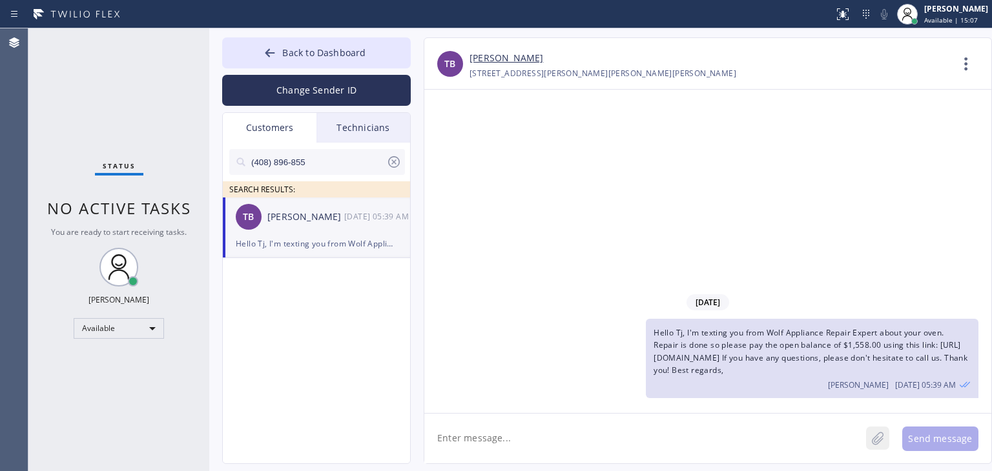
click at [881, 443] on icon at bounding box center [877, 439] width 13 height 16
click at [930, 427] on button "Send message" at bounding box center [940, 439] width 76 height 25
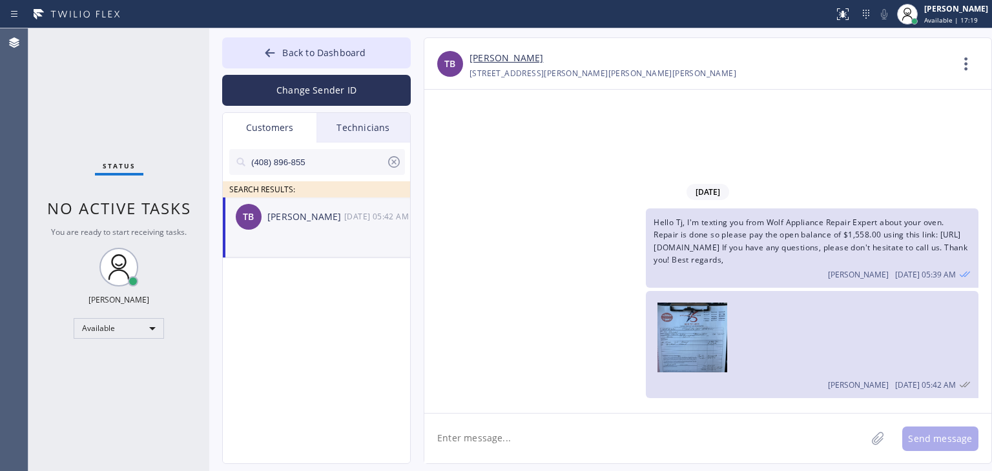
click at [471, 438] on textarea at bounding box center [645, 439] width 442 height 50
type textarea "Please let me know once paid here! Thank [PERSON_NAME]"
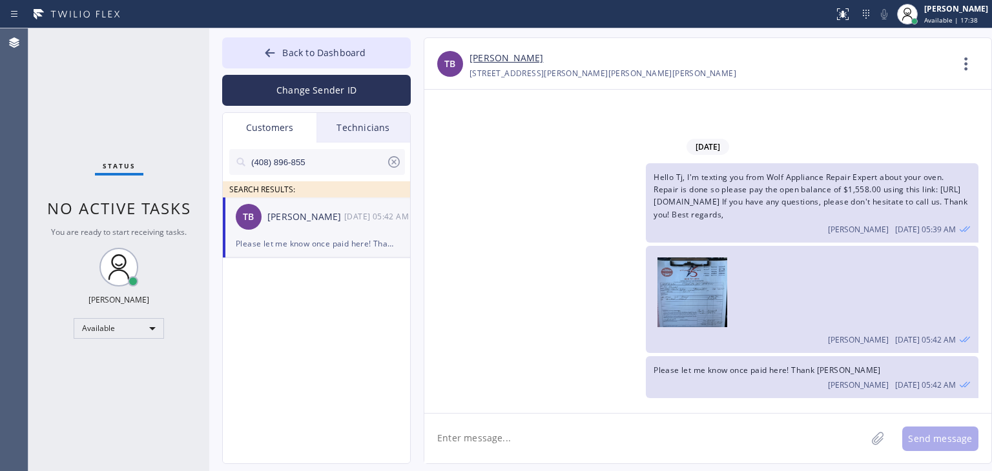
click at [752, 375] on span "Please let me know once paid here! Thank [PERSON_NAME]" at bounding box center [766, 370] width 227 height 11
copy span "Please let me know once paid here! Thank [PERSON_NAME]"
click at [400, 161] on div "(408) 896-855" at bounding box center [317, 162] width 176 height 26
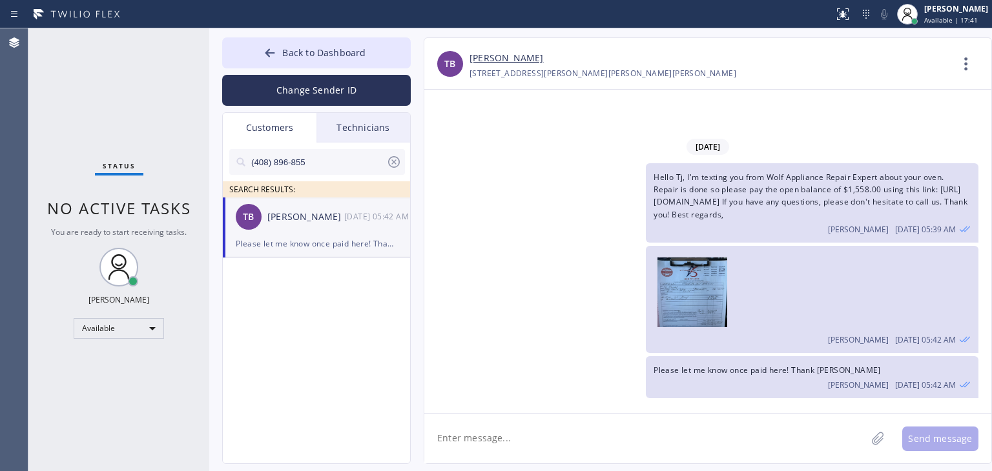
click at [400, 161] on icon at bounding box center [393, 161] width 15 height 15
click at [373, 112] on div "Back to Dashboard Change Sender ID Customers Technicians SEARCH RESULTS: TB [PE…" at bounding box center [316, 250] width 189 height 427
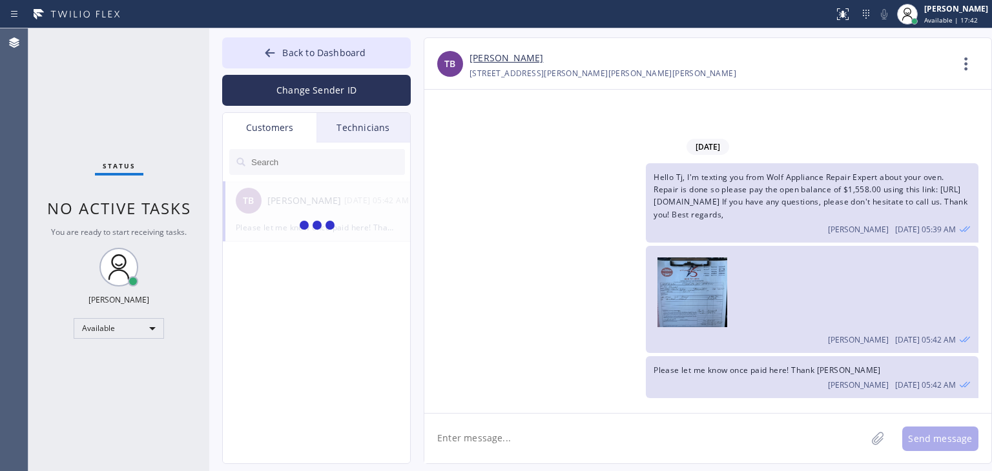
click at [369, 120] on div "Technicians" at bounding box center [363, 128] width 94 height 30
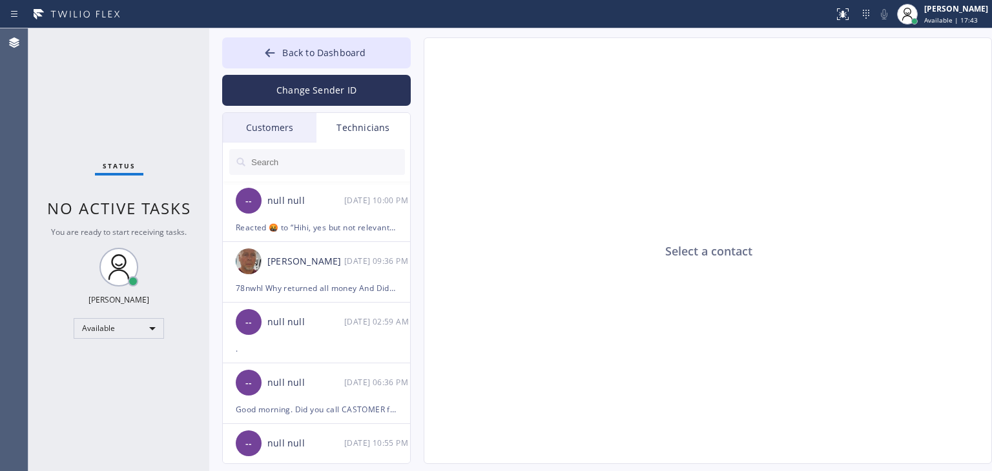
click at [263, 123] on div "Customers" at bounding box center [270, 128] width 94 height 30
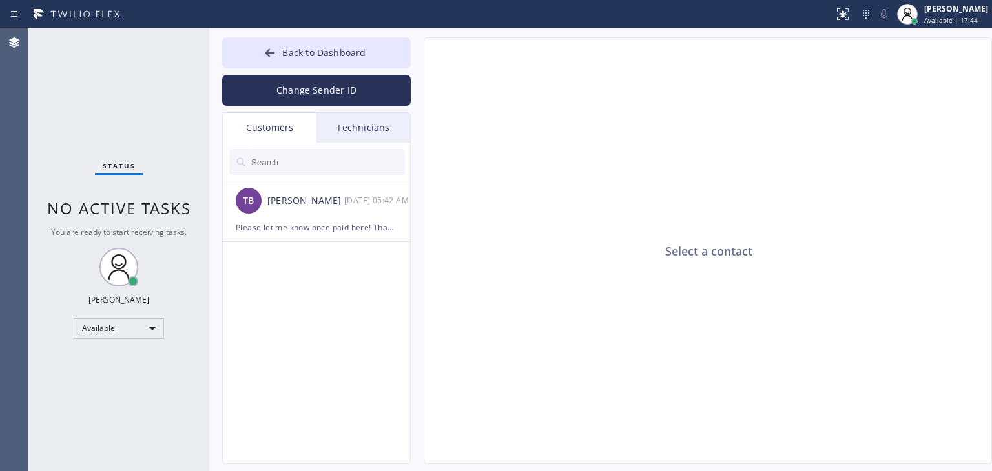
click at [331, 153] on input "text" at bounding box center [327, 162] width 155 height 26
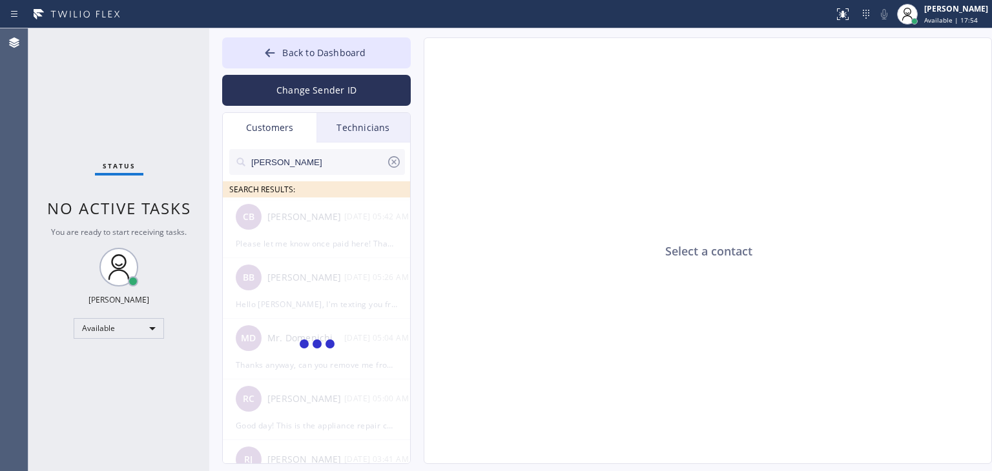
click at [320, 296] on div at bounding box center [317, 346] width 189 height 296
click at [371, 161] on input "[PERSON_NAME]" at bounding box center [318, 162] width 136 height 26
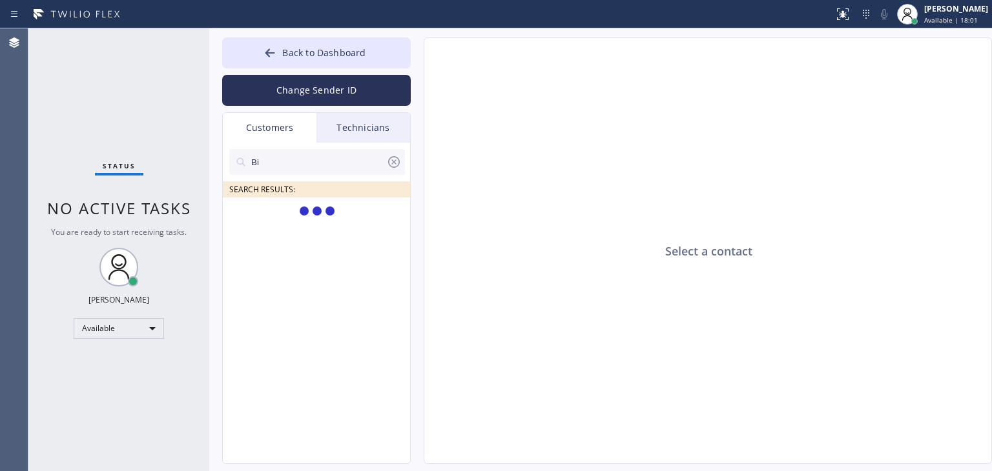
type input "B"
click at [336, 43] on button "Back to Dashboard" at bounding box center [316, 52] width 189 height 31
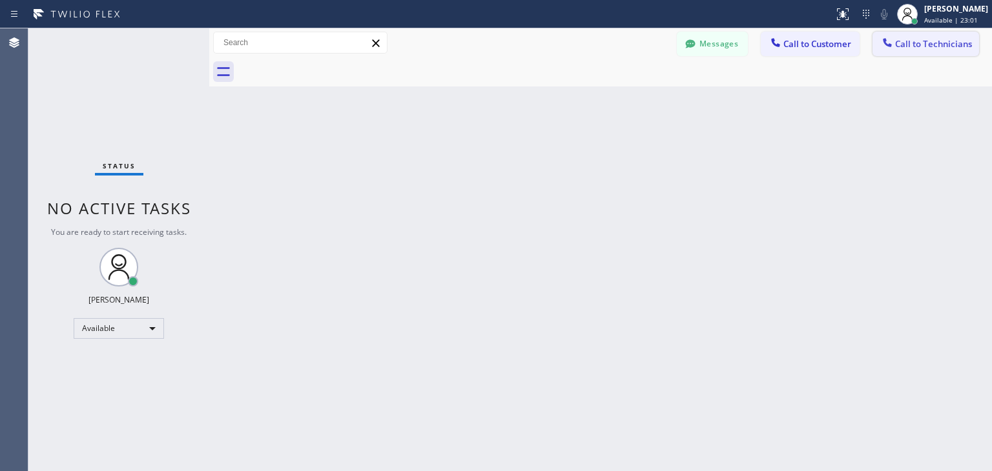
click at [935, 45] on span "Call to Technicians" at bounding box center [933, 44] width 77 height 12
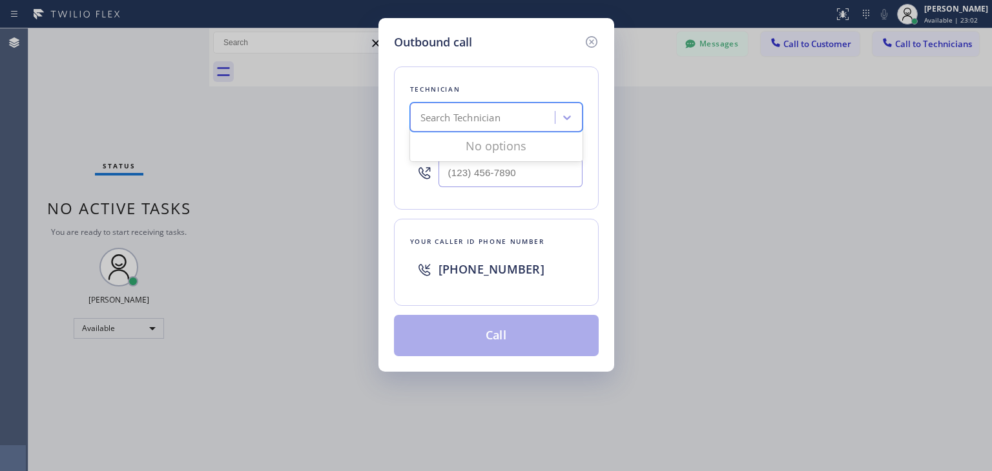
click at [515, 118] on div "Search Technician" at bounding box center [484, 118] width 141 height 23
type input "[PERSON_NAME]"
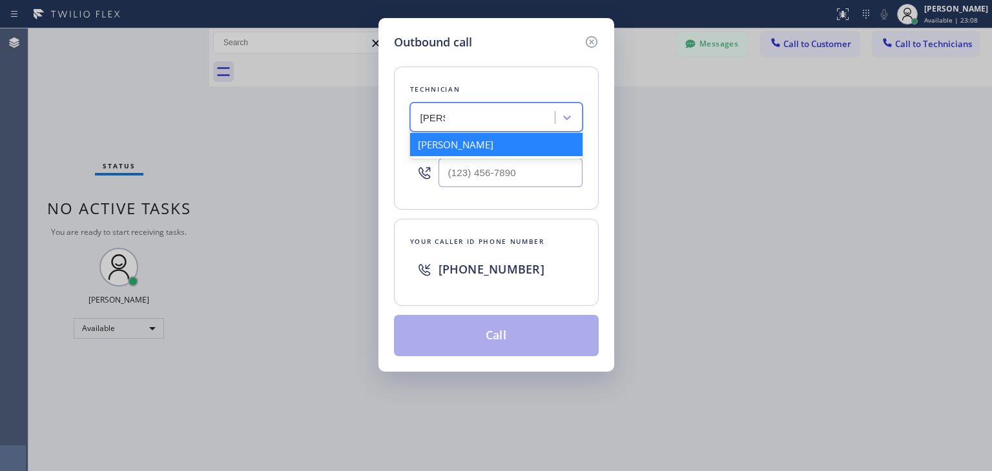
click at [509, 143] on div "[PERSON_NAME]" at bounding box center [496, 144] width 172 height 23
type input "[PHONE_NUMBER]"
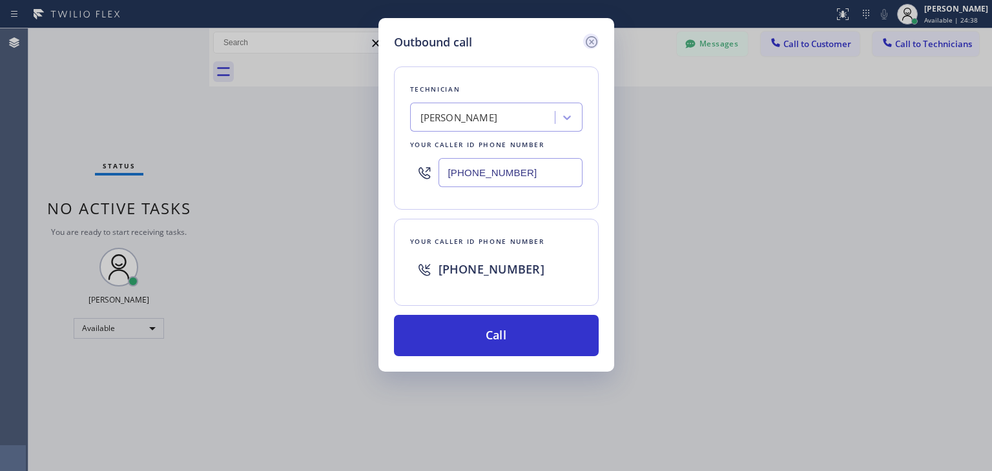
click at [586, 43] on icon at bounding box center [591, 42] width 12 height 12
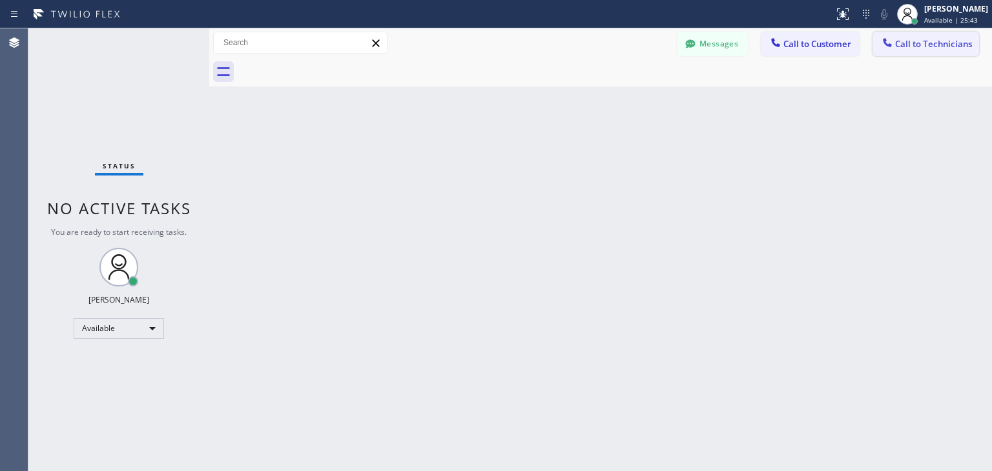
click at [903, 45] on span "Call to Technicians" at bounding box center [933, 44] width 77 height 12
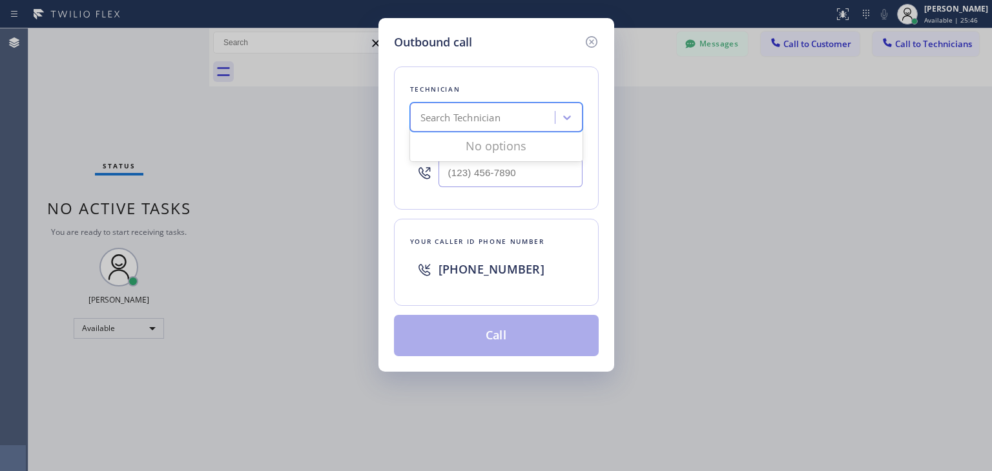
click at [498, 107] on div "Search Technician" at bounding box center [484, 118] width 141 height 23
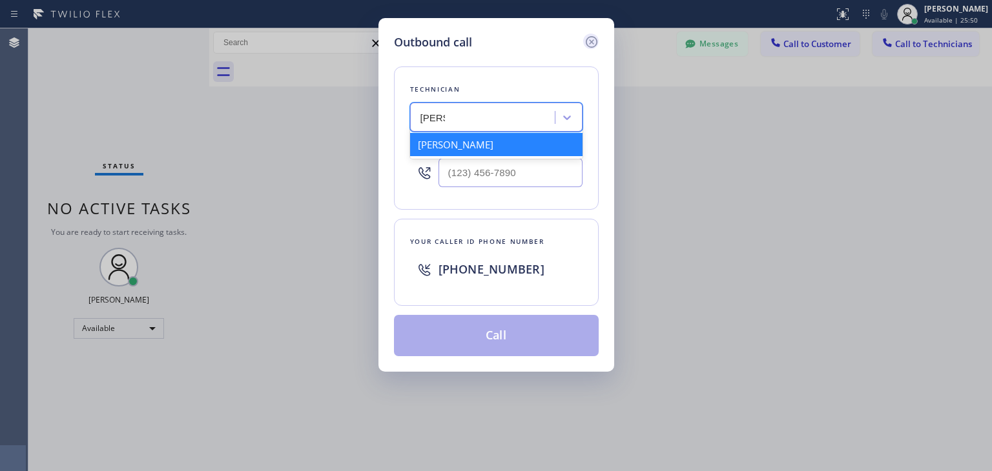
type input "[PERSON_NAME]"
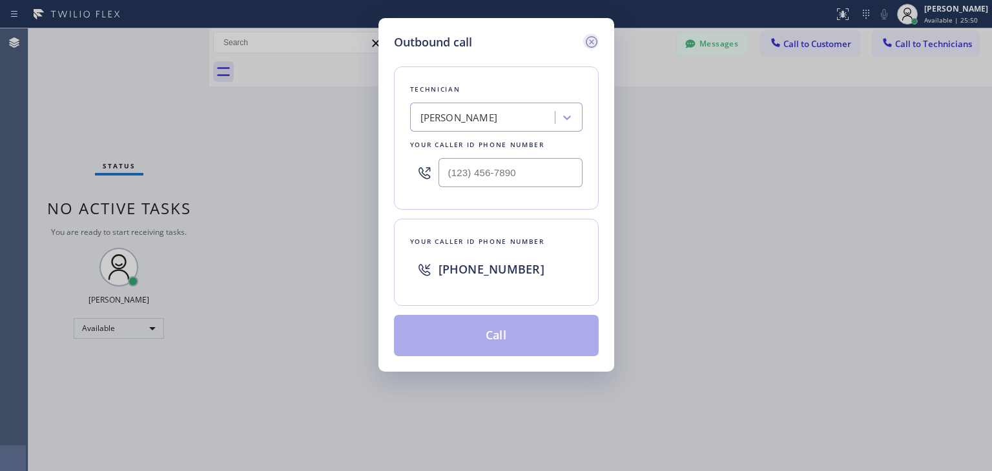
click at [595, 37] on icon at bounding box center [591, 41] width 15 height 15
